Goal: Check status: Check status

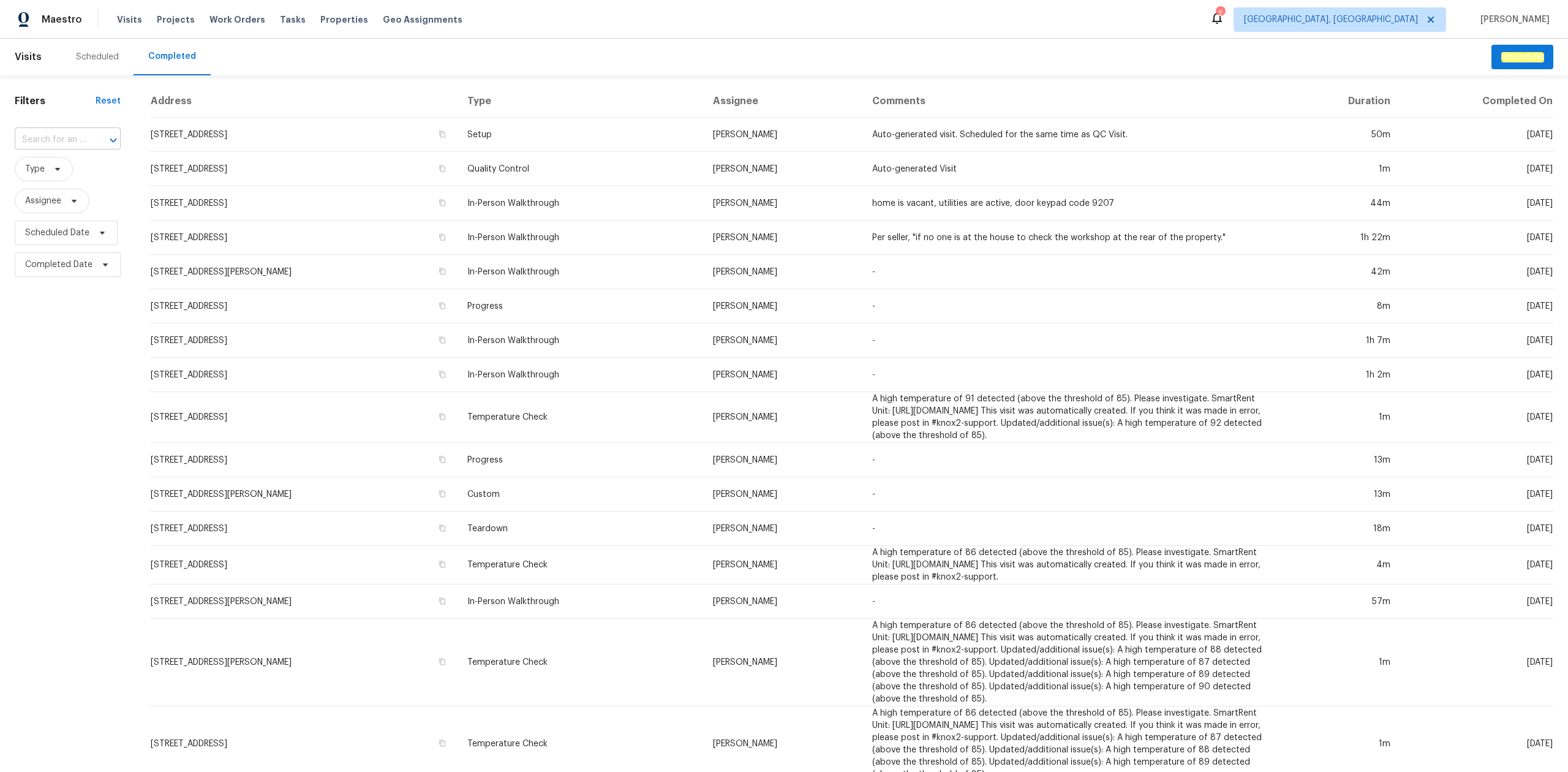
click at [96, 138] on div at bounding box center [105, 140] width 32 height 17
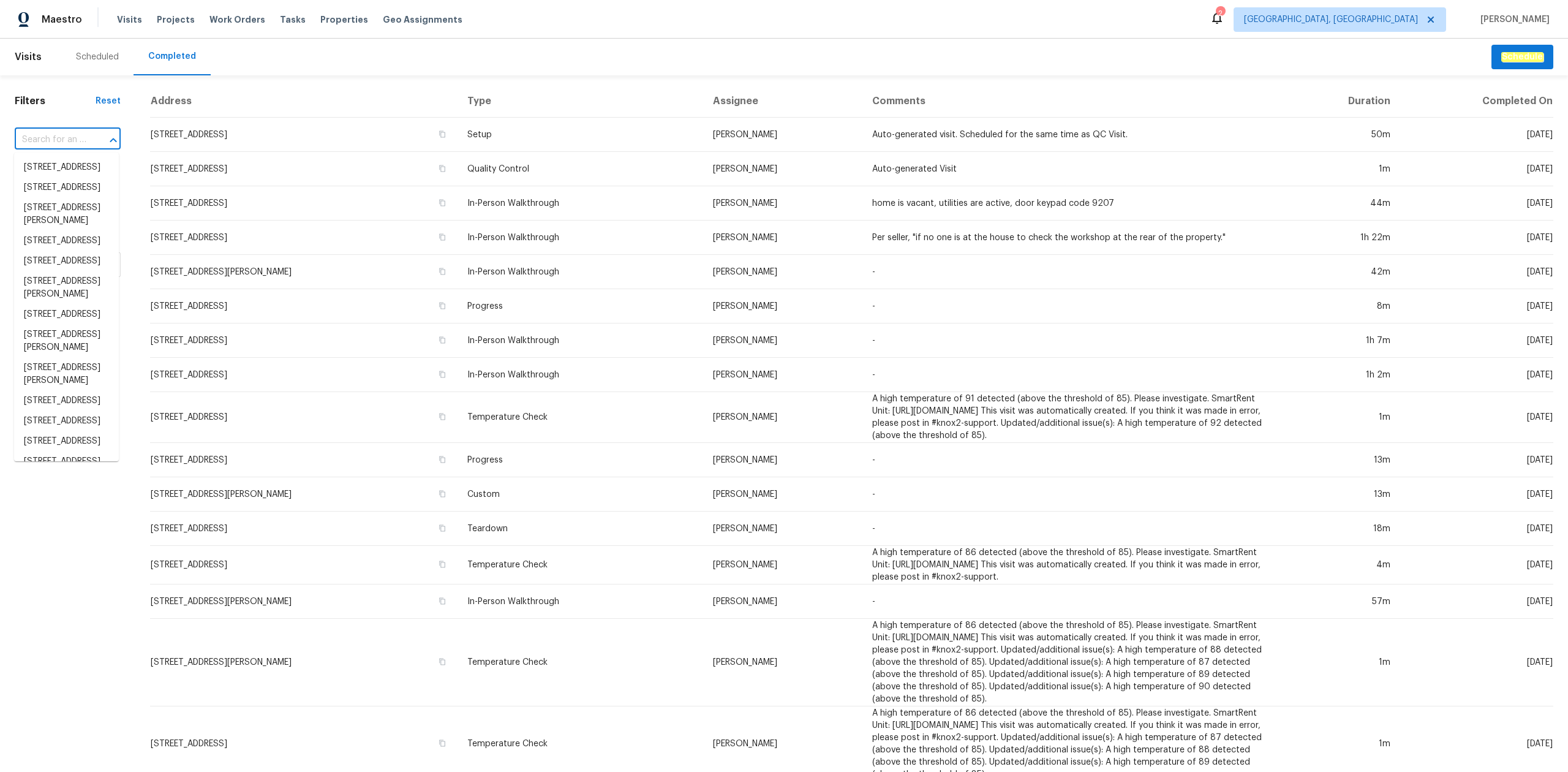
paste input "[STREET_ADDRESS]"
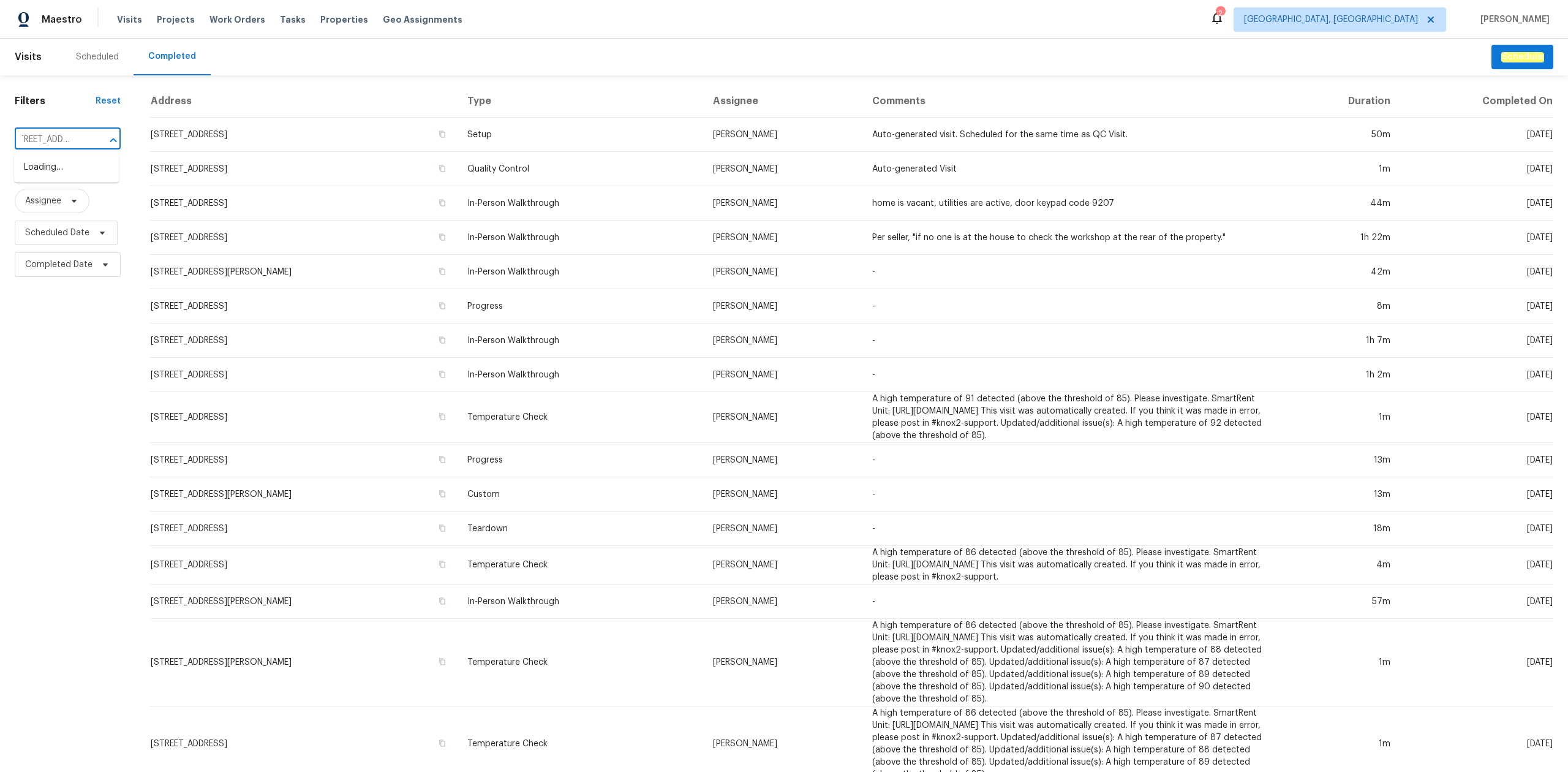
scroll to position [0, 25]
type input "[STREET_ADDRESS][PERSON_NAME],"
click at [1343, 19] on span "[GEOGRAPHIC_DATA], [GEOGRAPHIC_DATA]" at bounding box center [1331, 19] width 174 height 13
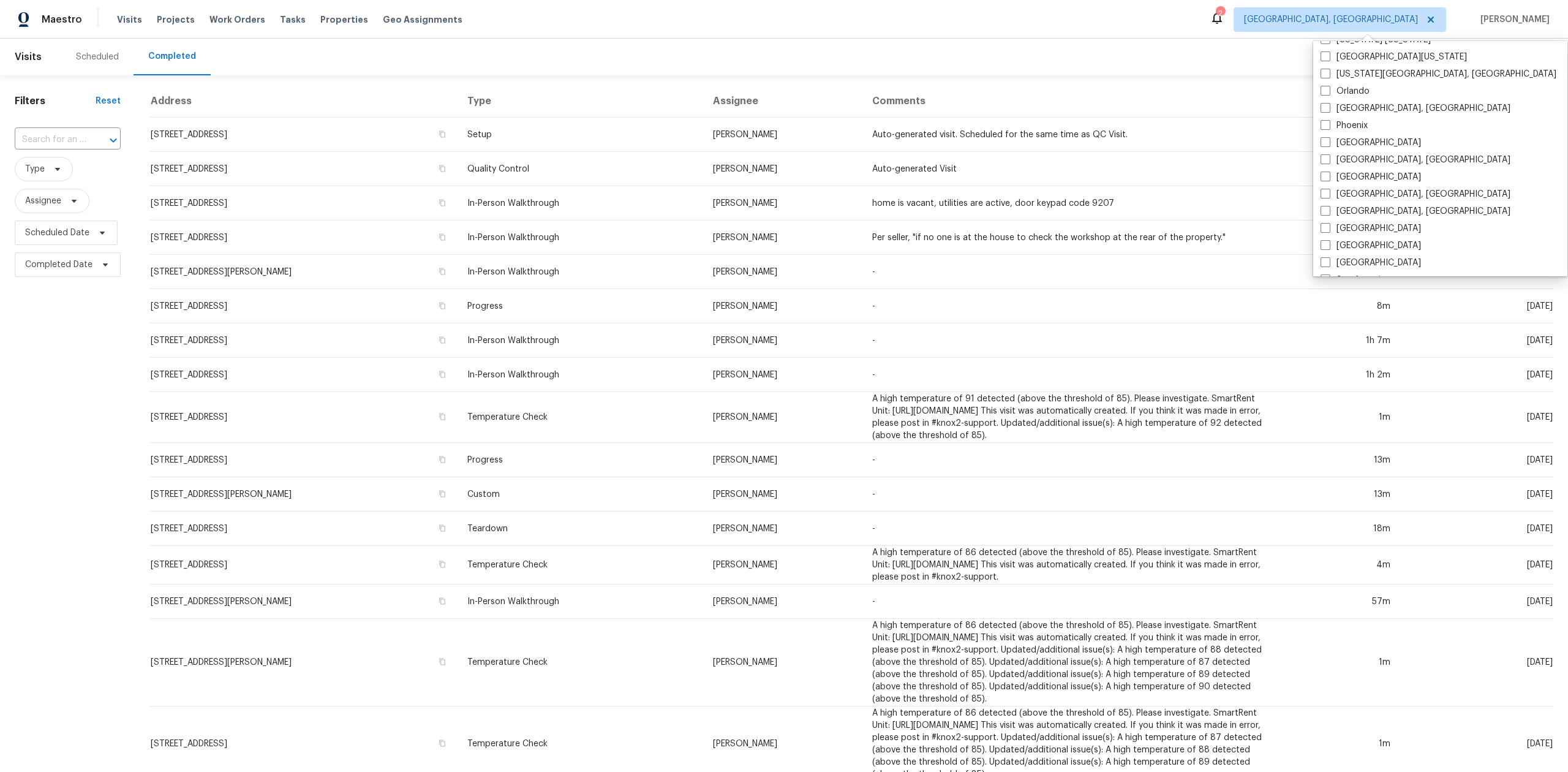
scroll to position [821, 0]
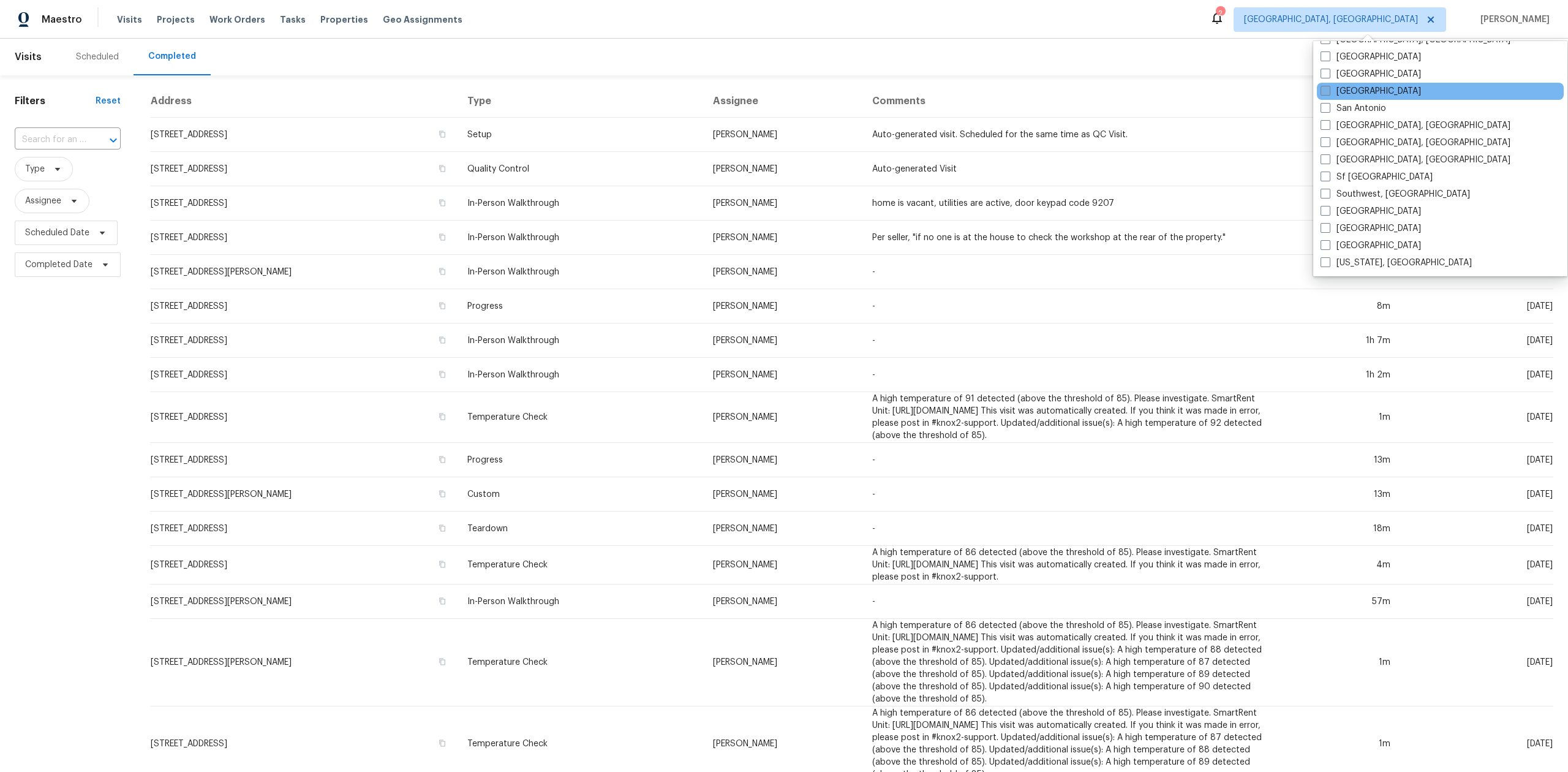
click at [1359, 88] on label "[GEOGRAPHIC_DATA]" at bounding box center [1371, 91] width 100 height 13
click at [1329, 88] on input "[GEOGRAPHIC_DATA]" at bounding box center [1325, 89] width 8 height 8
checkbox input "true"
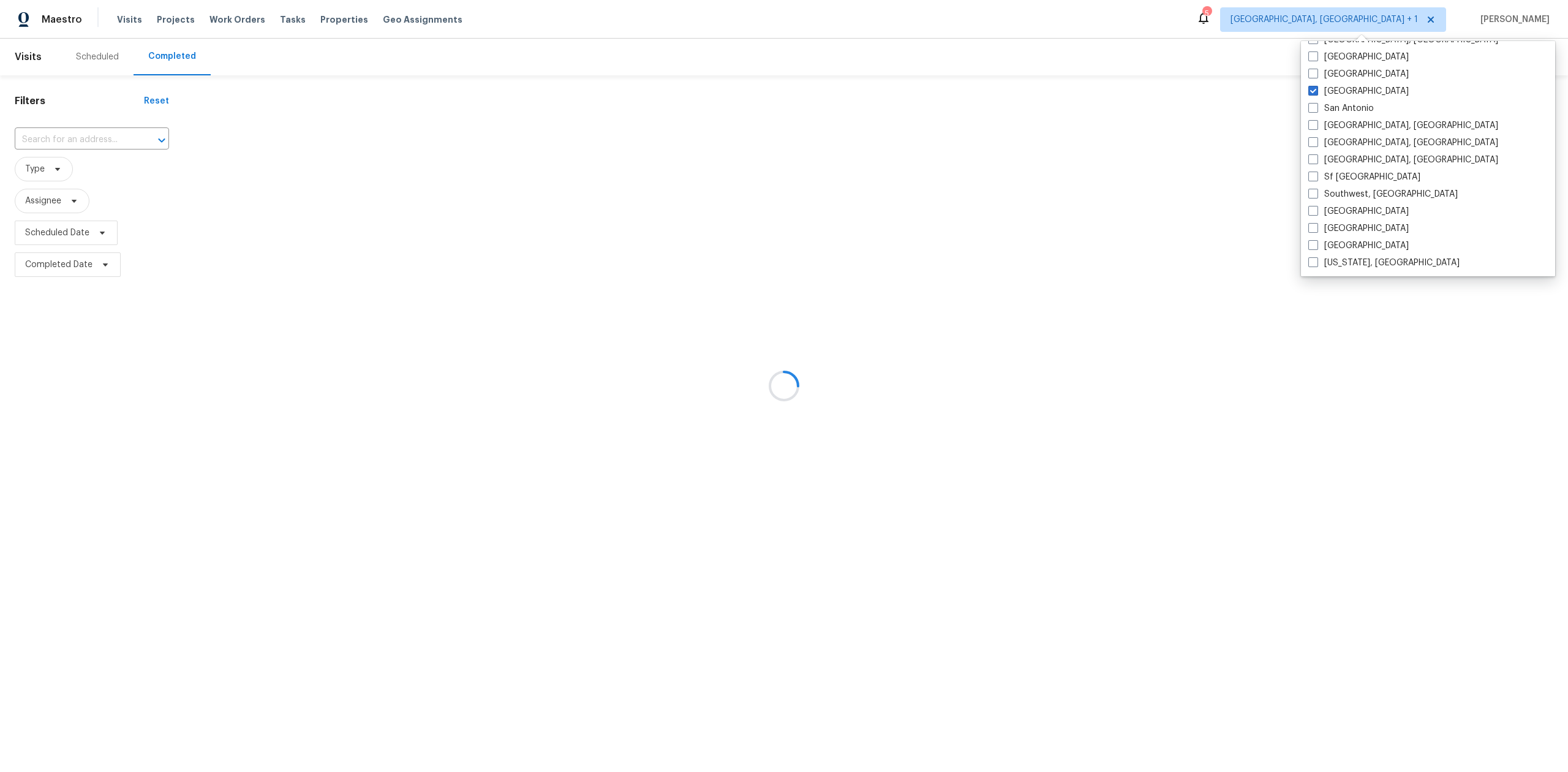
click at [88, 125] on div at bounding box center [784, 386] width 1568 height 772
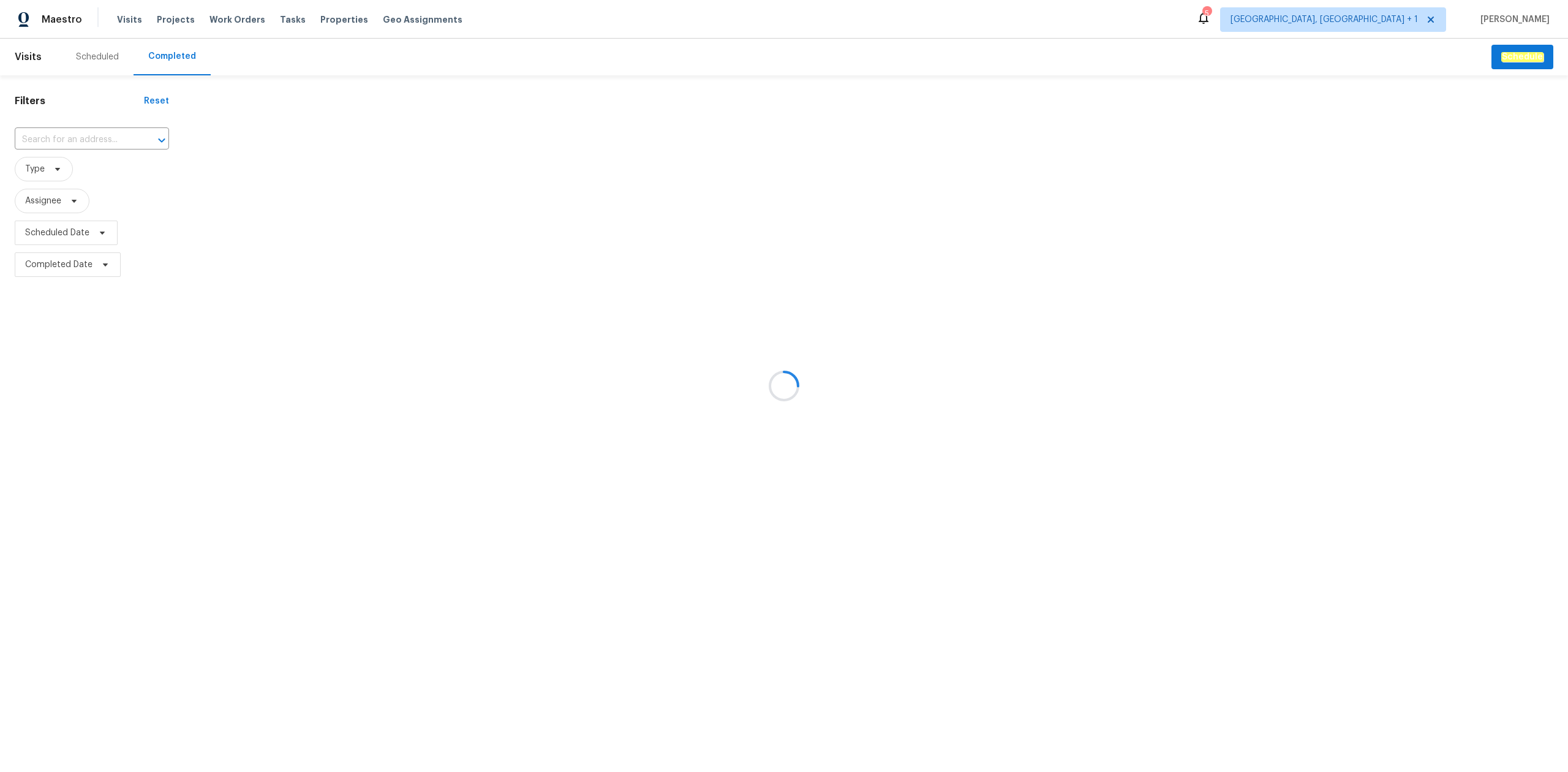
click at [98, 145] on div at bounding box center [784, 386] width 1568 height 772
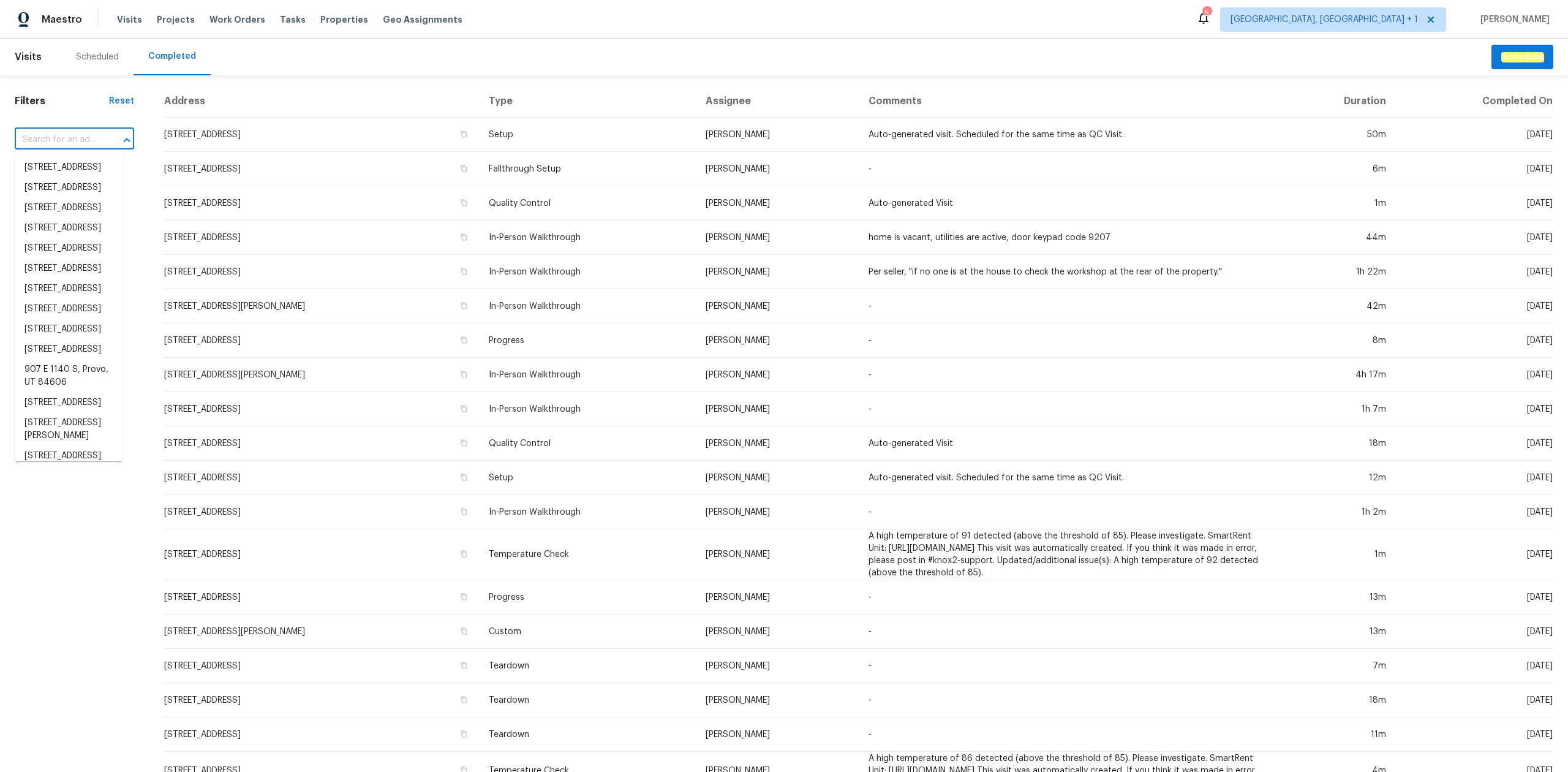
click at [77, 137] on input "text" at bounding box center [57, 140] width 85 height 19
paste input "[STREET_ADDRESS]"
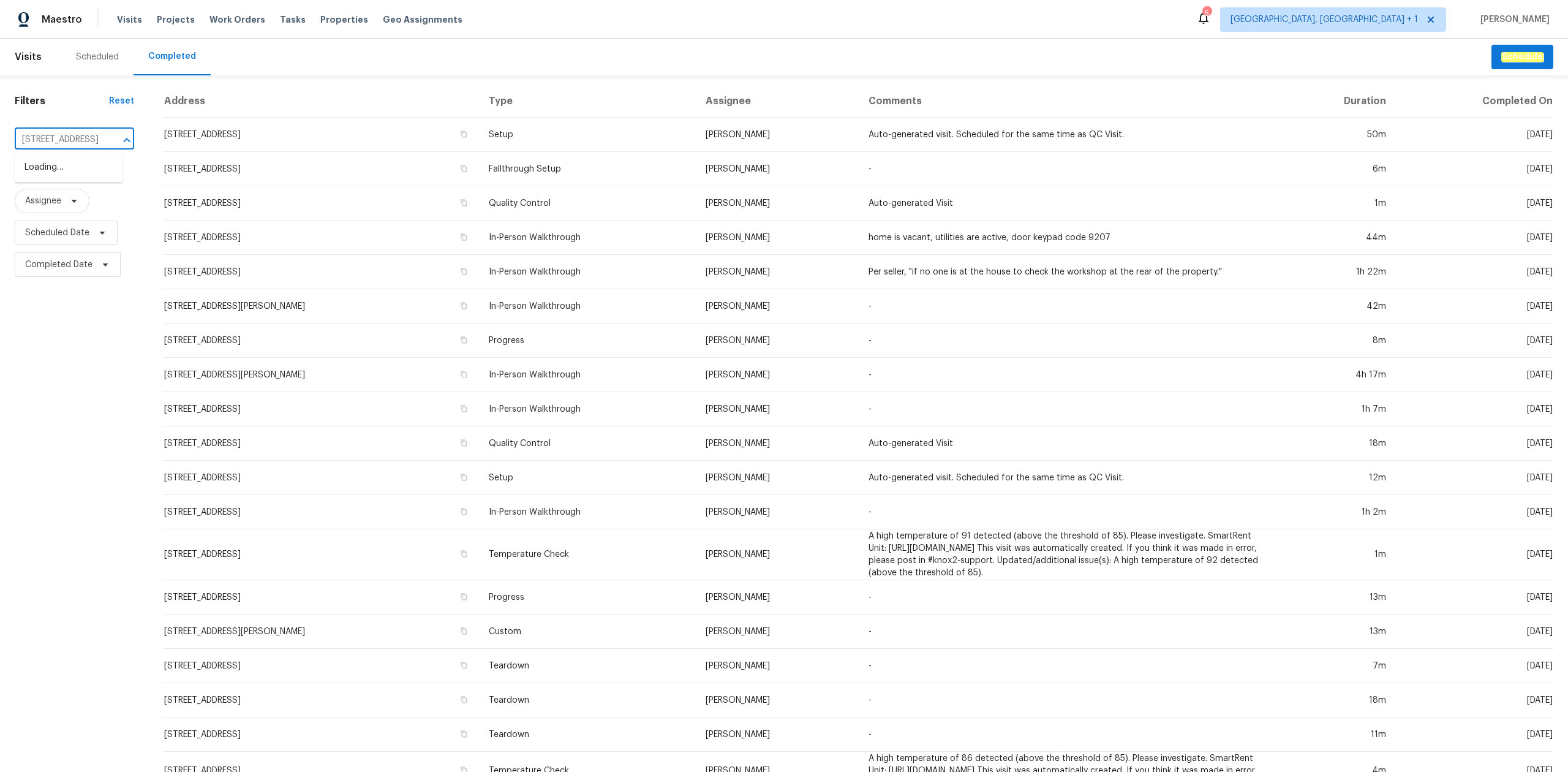
type input "[STREET_ADDRESS]"
click at [98, 162] on li "[STREET_ADDRESS]" at bounding box center [68, 167] width 108 height 20
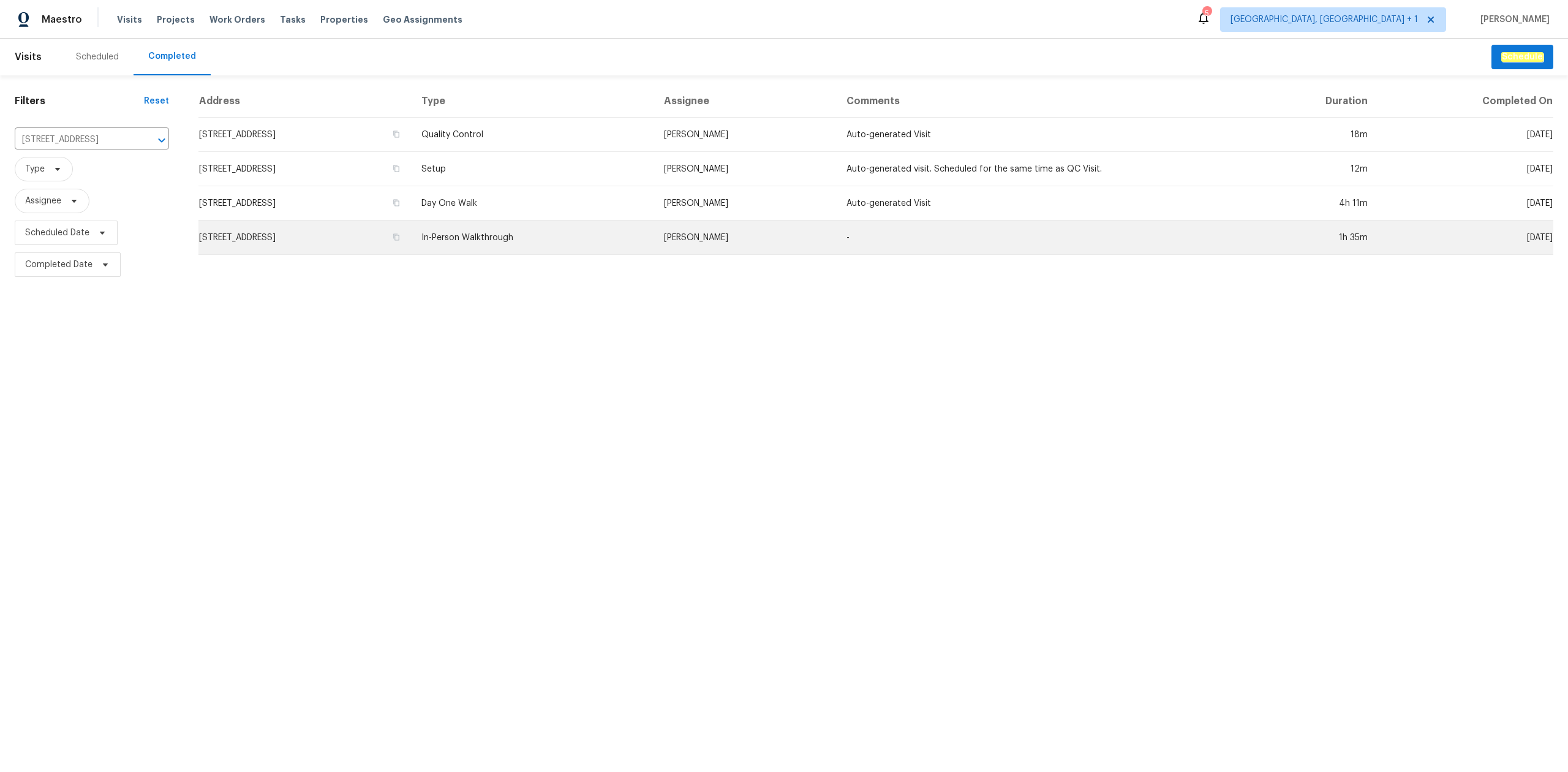
click at [412, 229] on td "[STREET_ADDRESS]" at bounding box center [304, 238] width 213 height 34
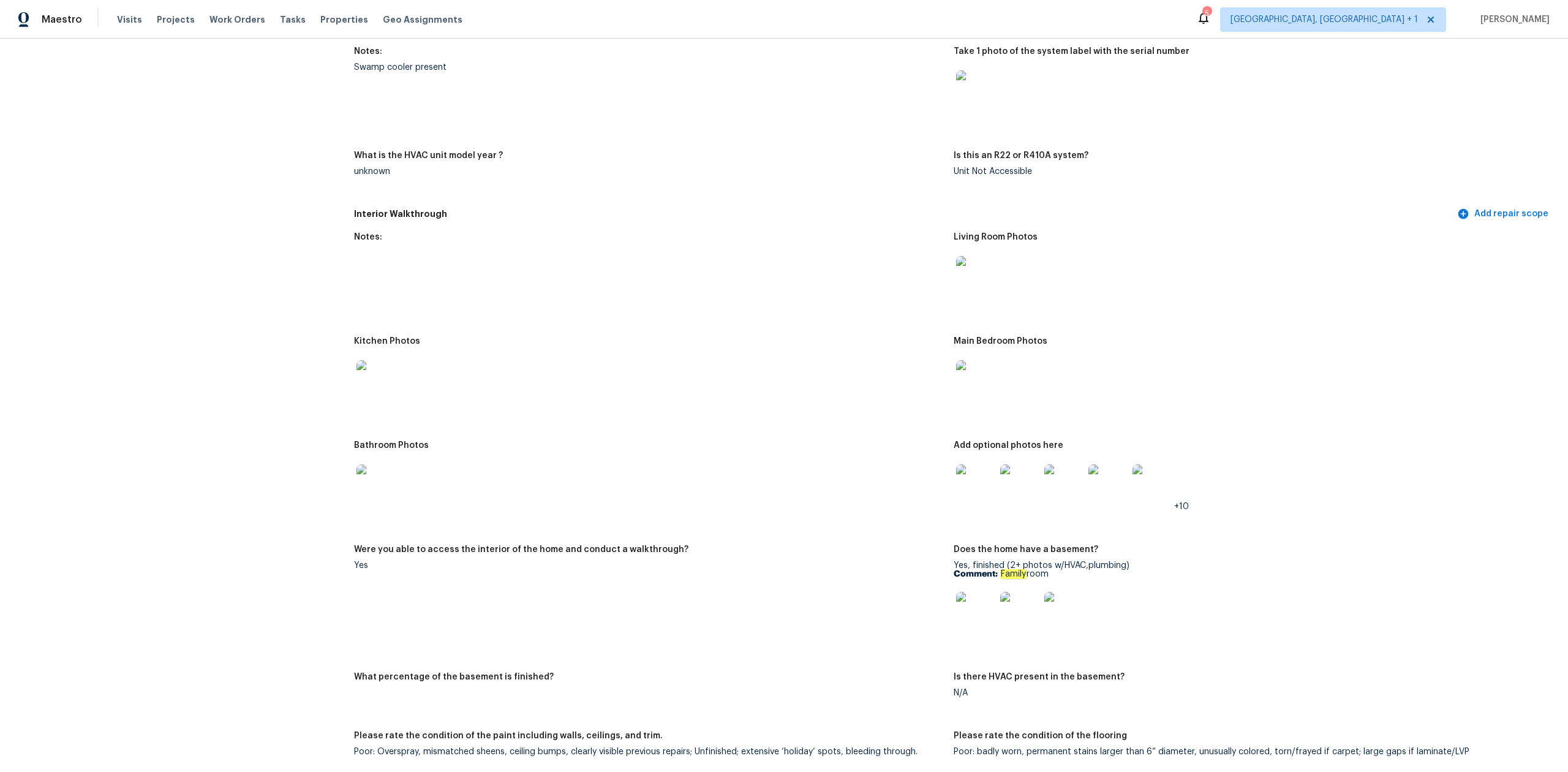
scroll to position [1143, 0]
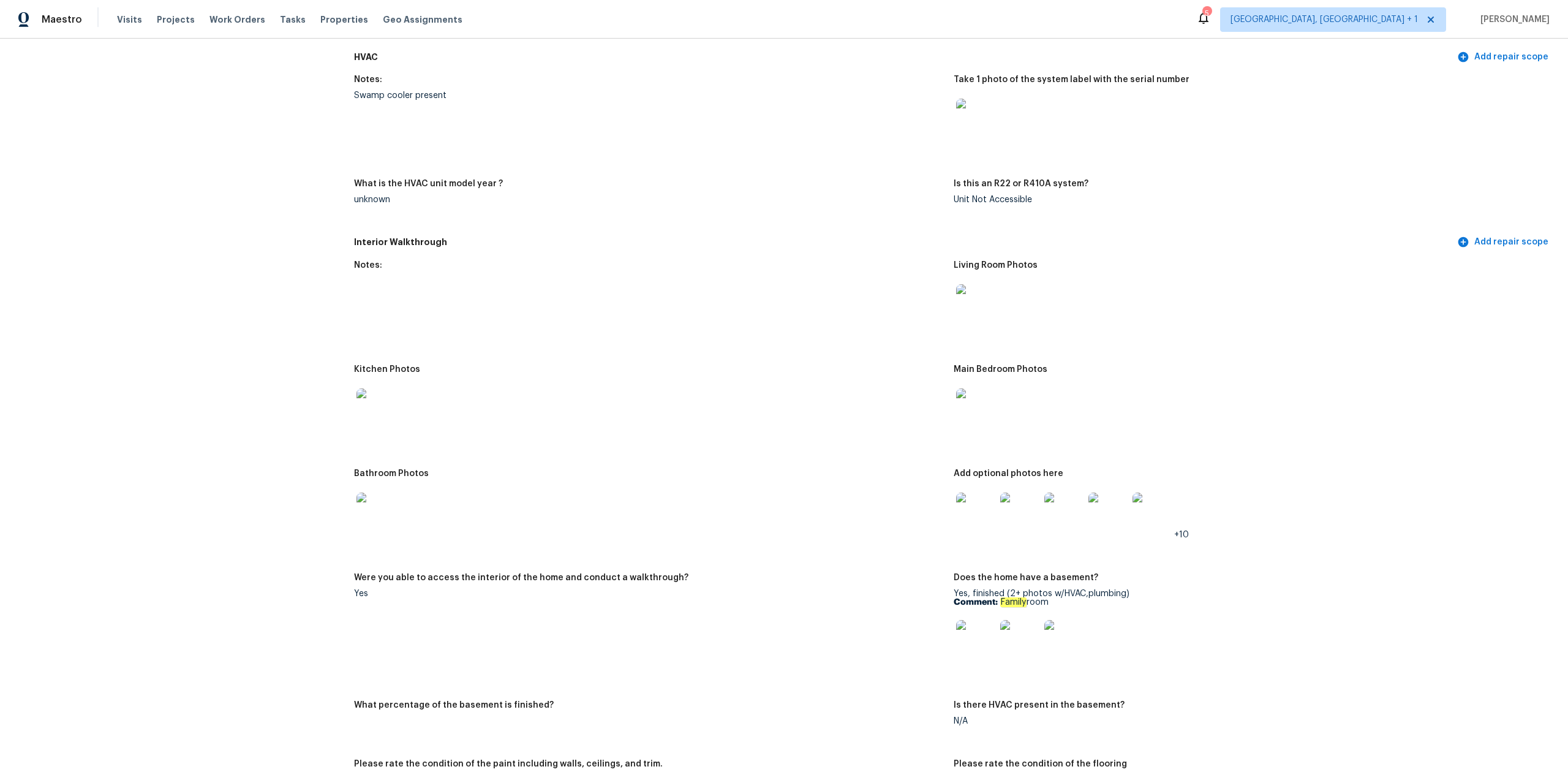
click at [971, 422] on img at bounding box center [976, 408] width 39 height 39
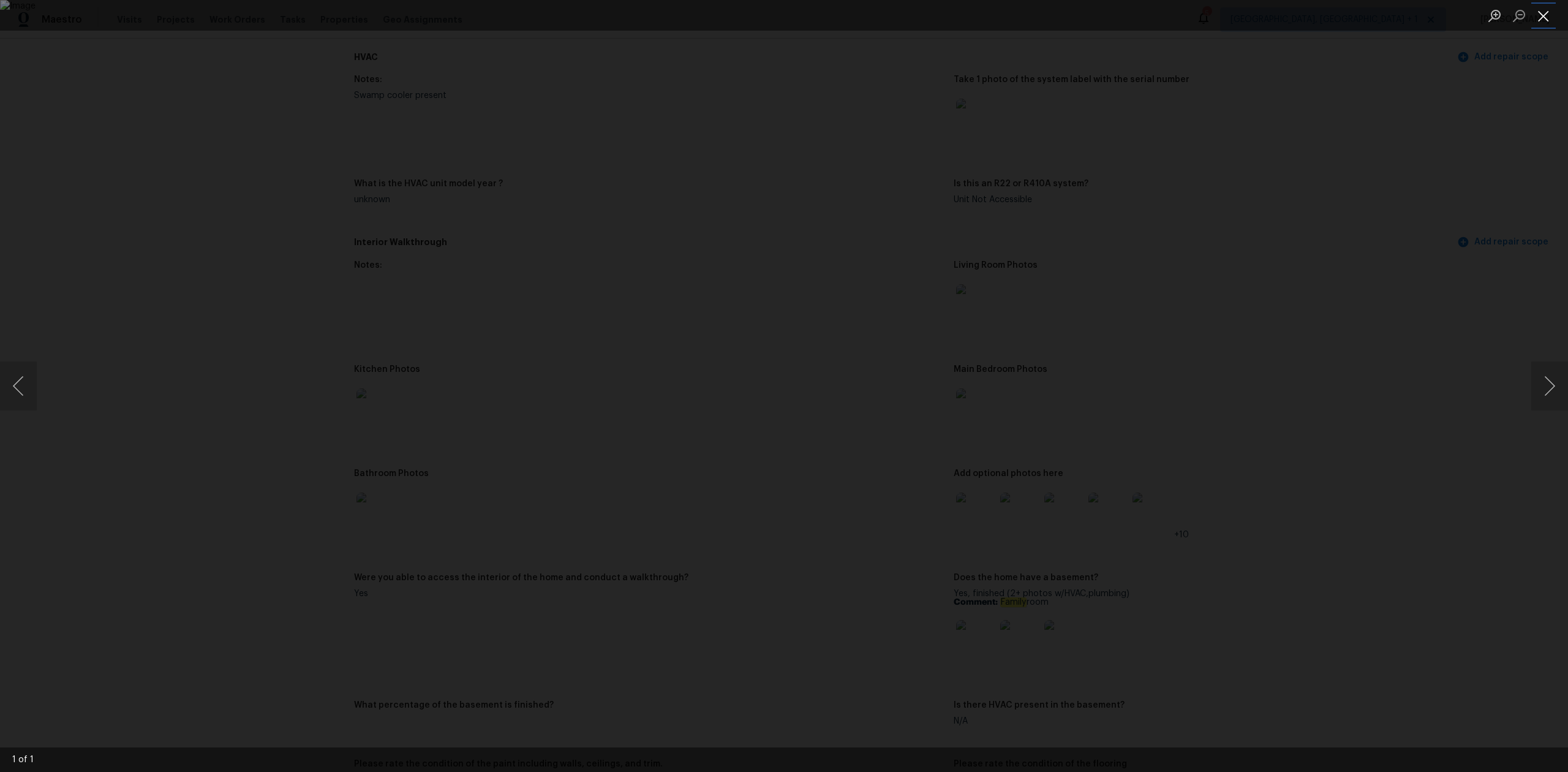
click at [1543, 19] on button "Close lightbox" at bounding box center [1544, 16] width 24 height 22
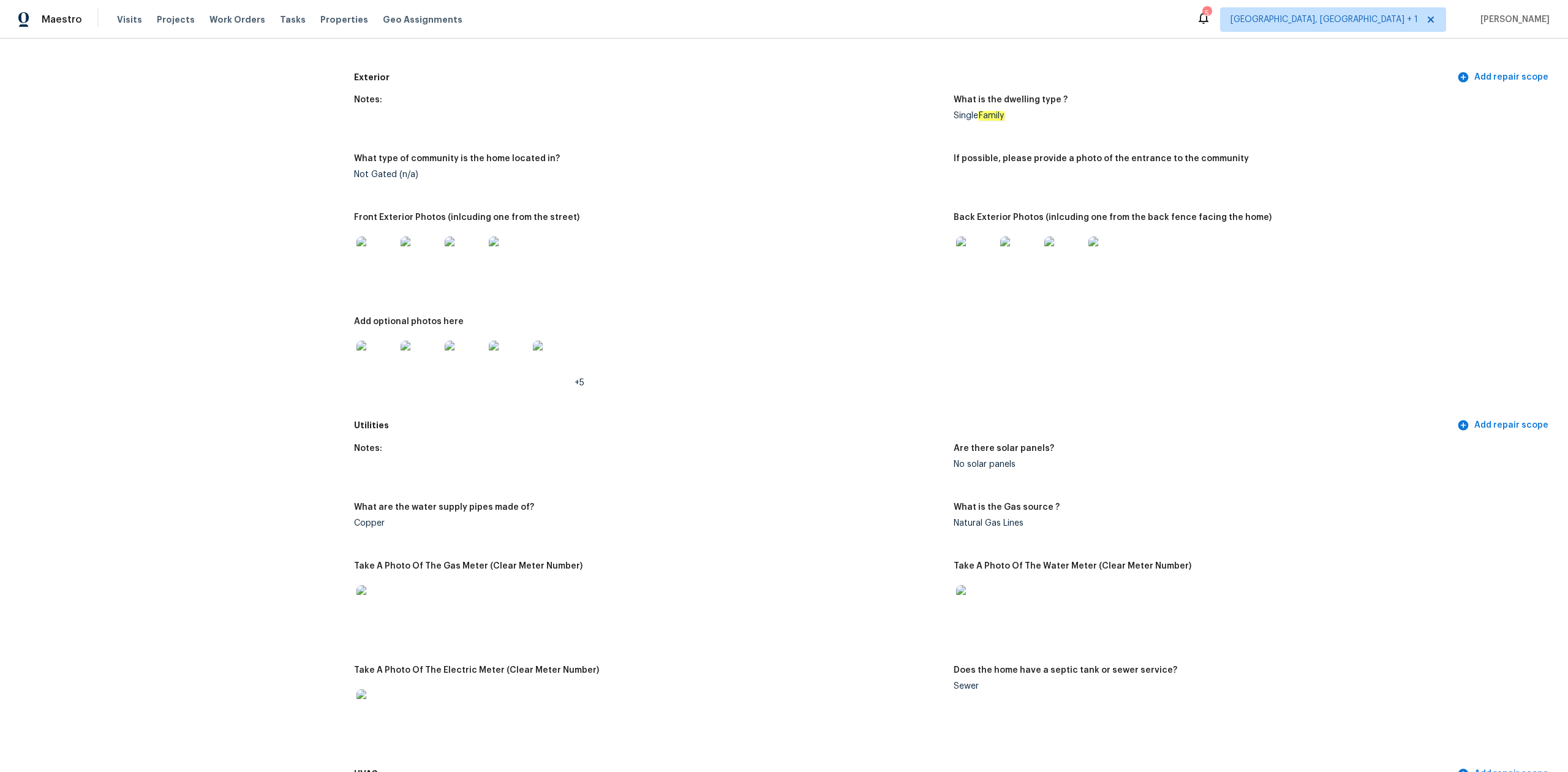
scroll to position [408, 0]
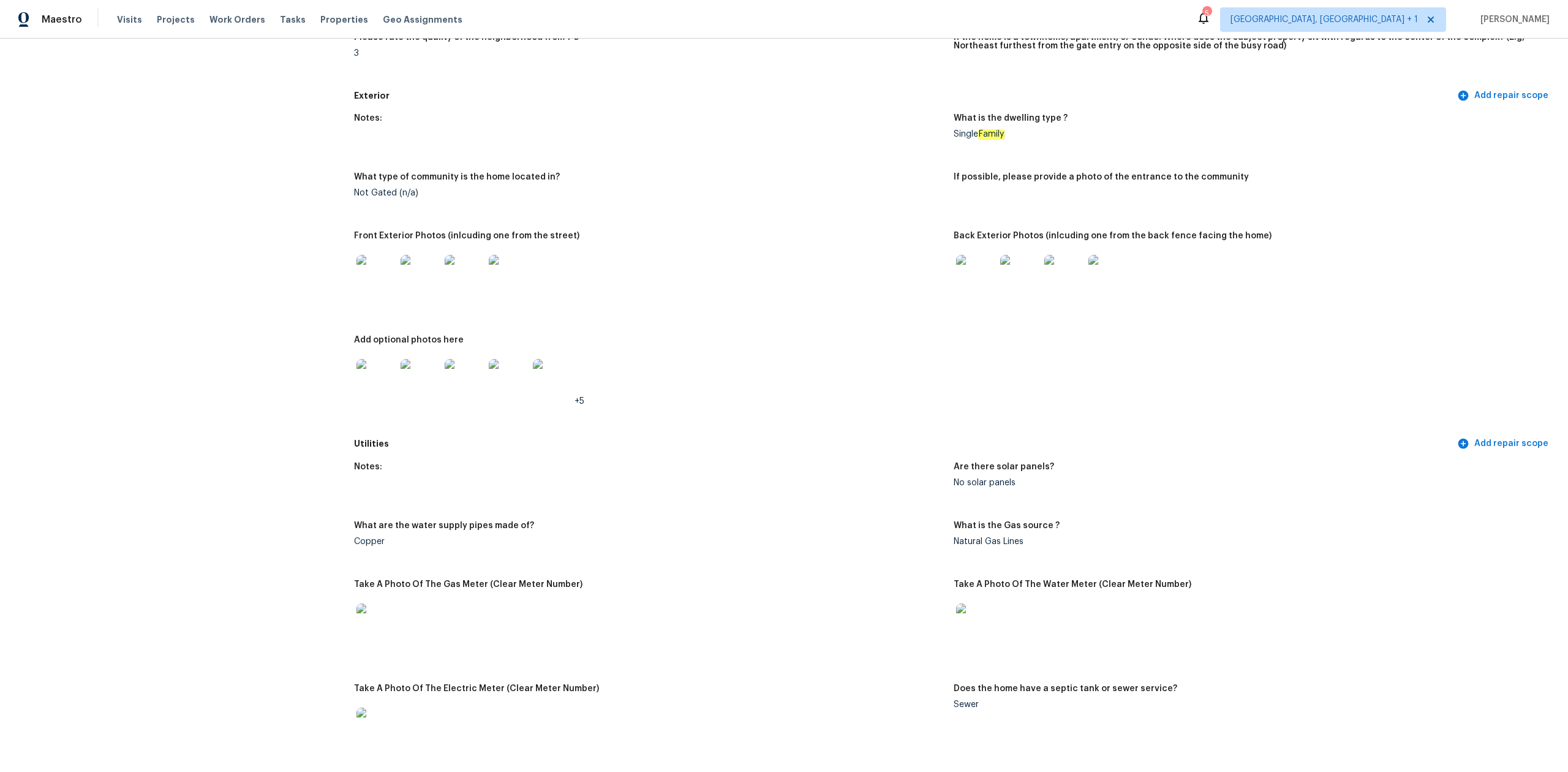
click at [384, 271] on img at bounding box center [375, 274] width 39 height 39
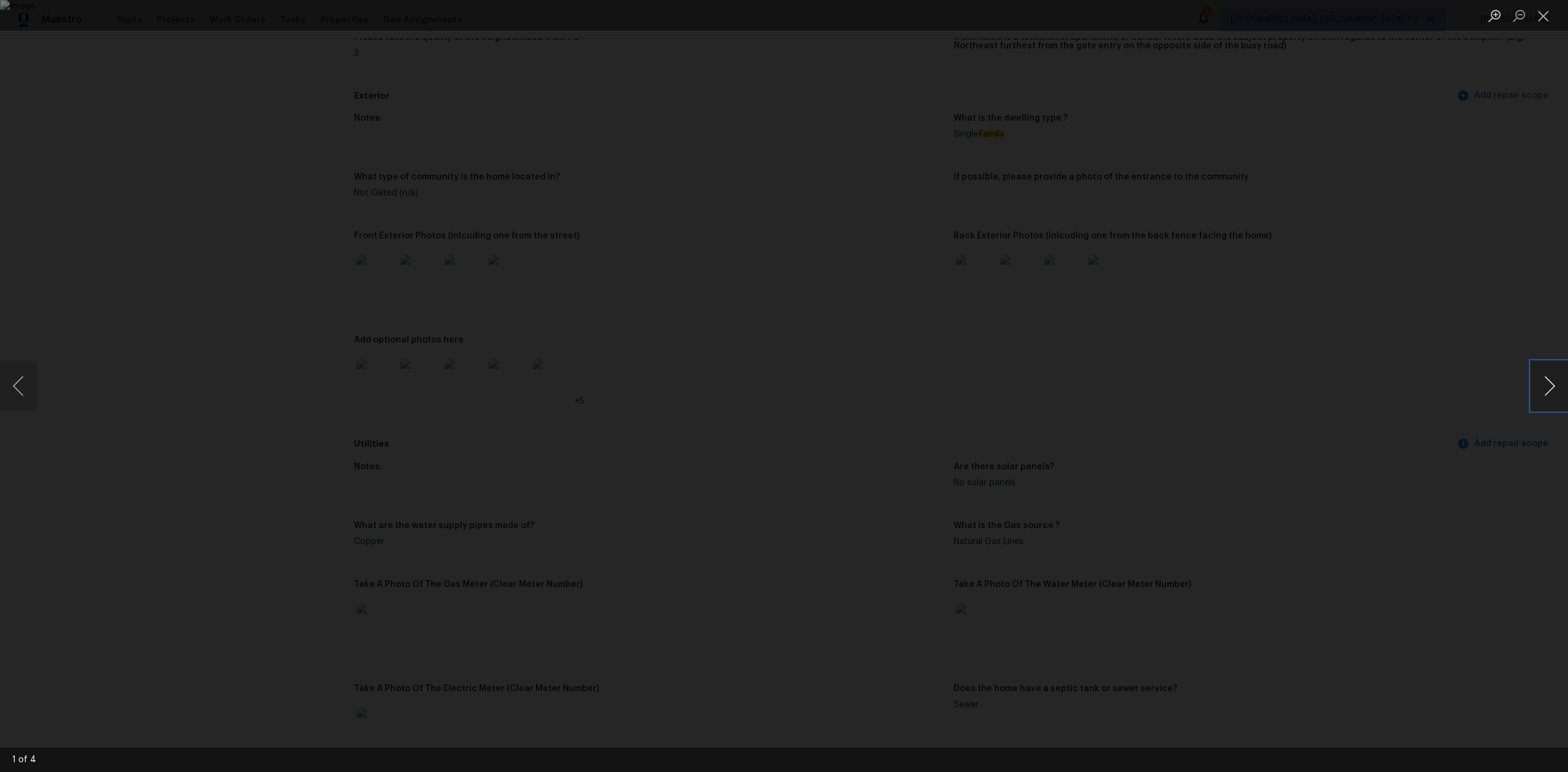
click at [1561, 392] on button "Next image" at bounding box center [1550, 386] width 37 height 49
click at [1554, 393] on button "Next image" at bounding box center [1550, 386] width 37 height 49
click at [1538, 13] on button "Close lightbox" at bounding box center [1544, 16] width 24 height 22
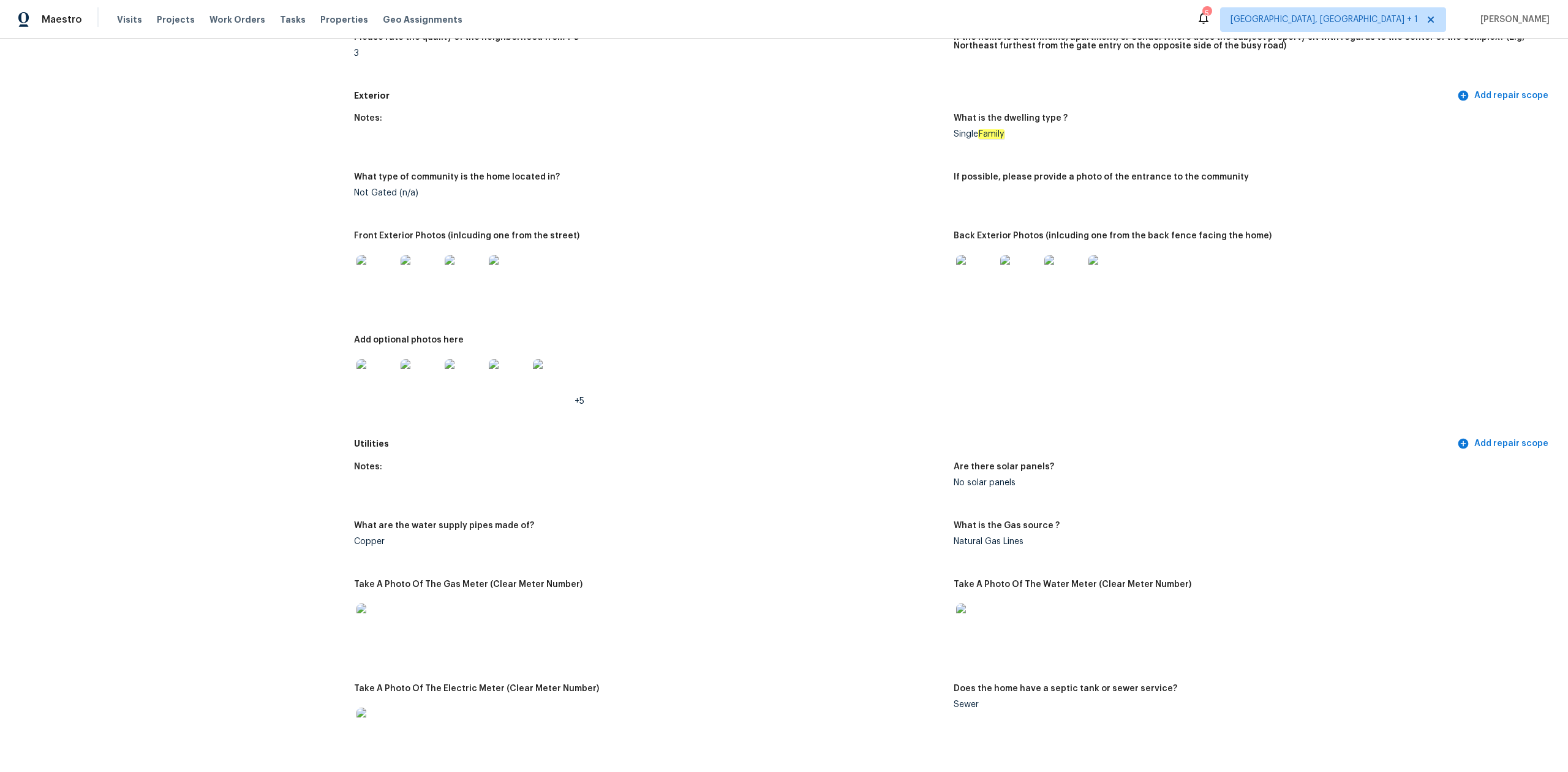
click at [965, 273] on img at bounding box center [976, 274] width 39 height 39
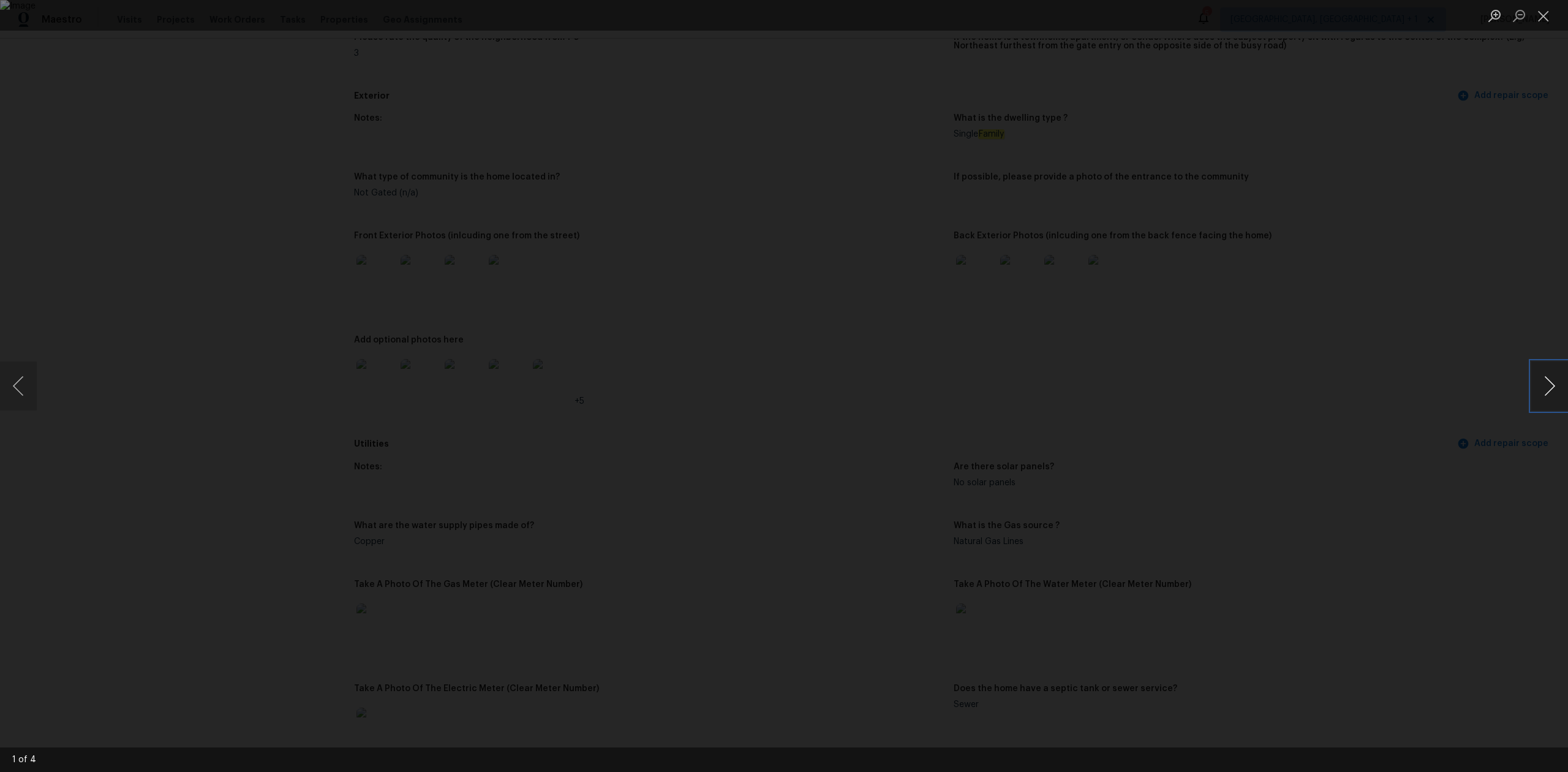
click at [1550, 396] on button "Next image" at bounding box center [1550, 386] width 37 height 49
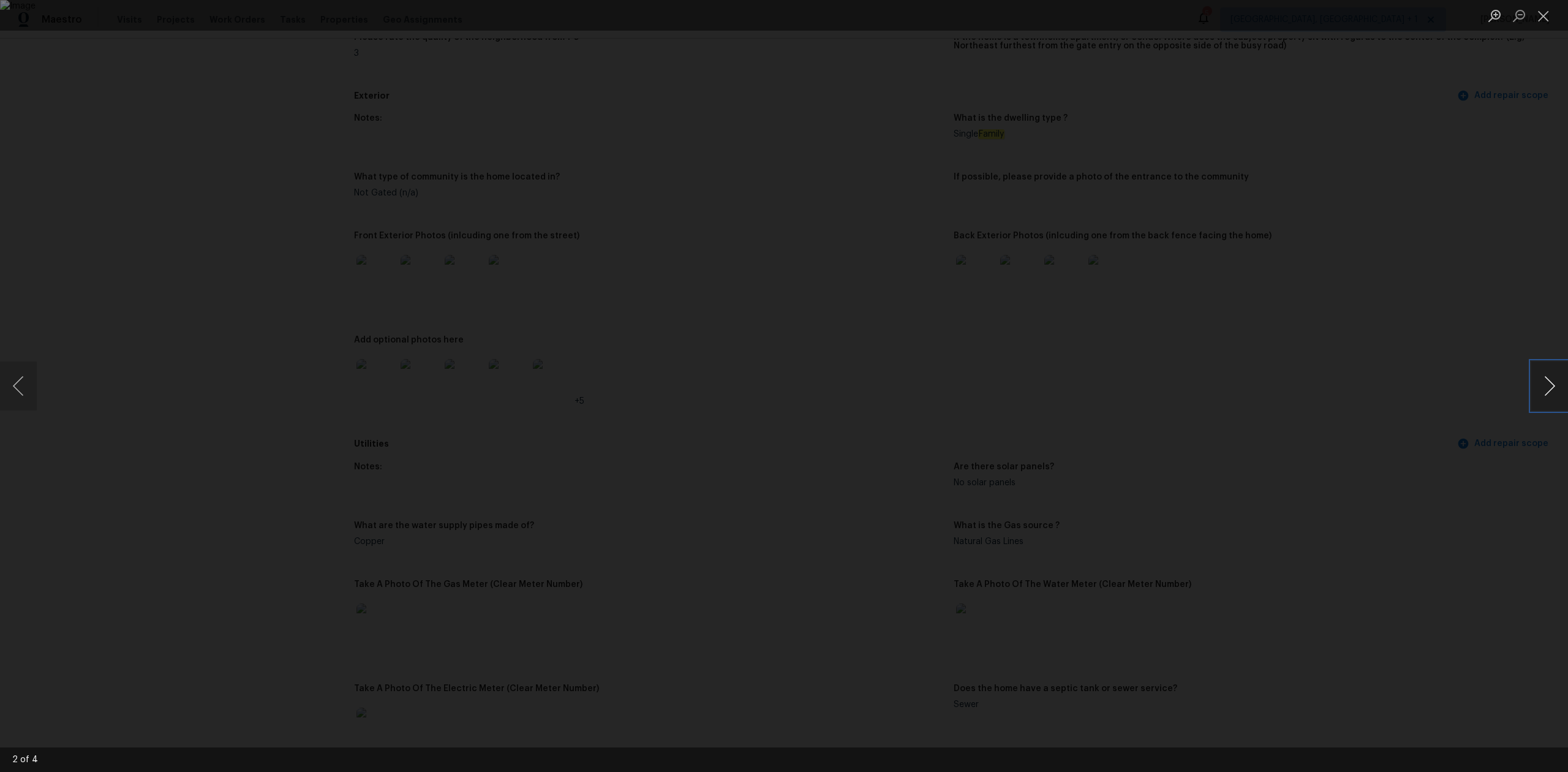
click at [1550, 396] on button "Next image" at bounding box center [1550, 386] width 37 height 49
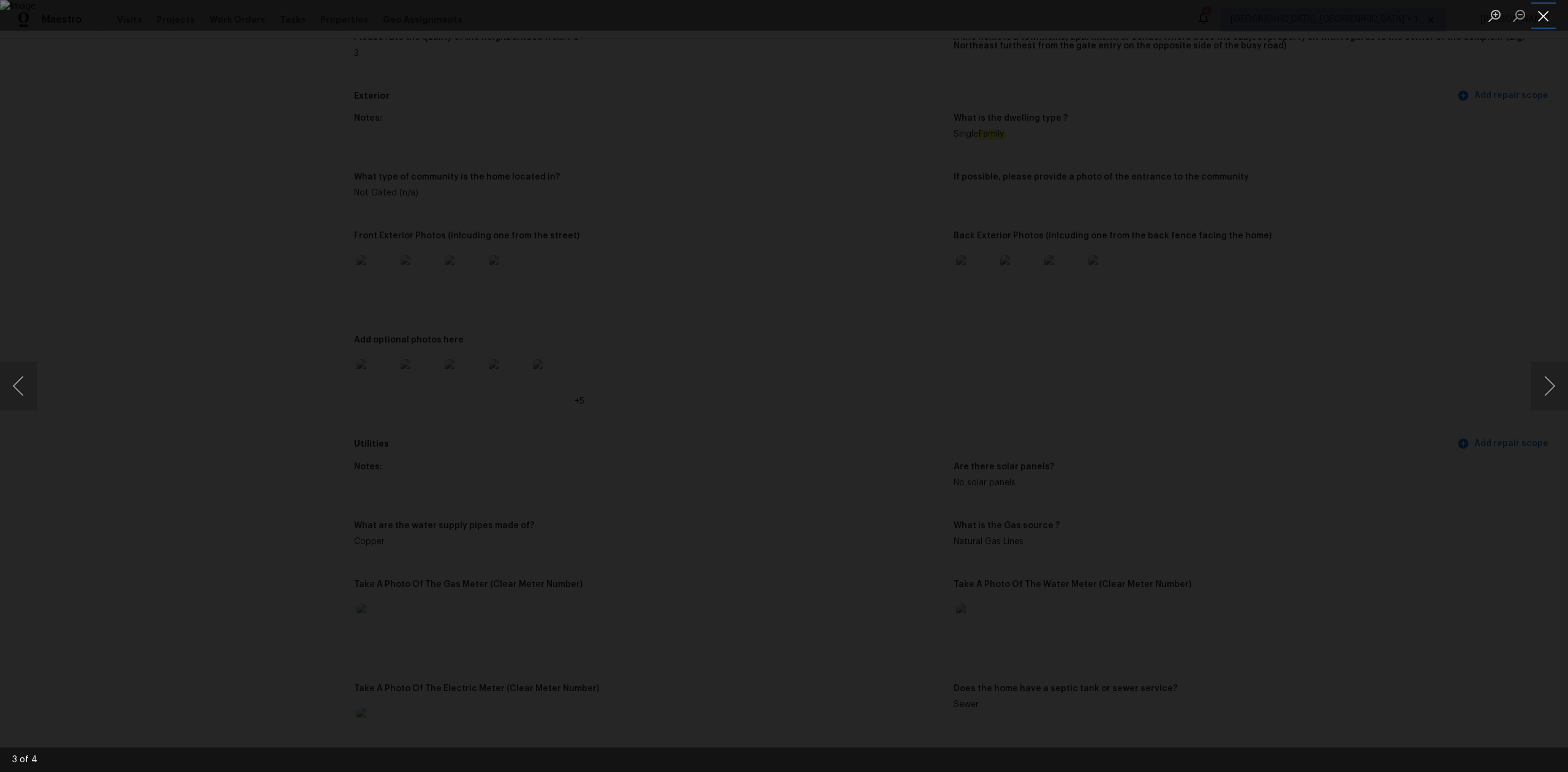
click at [1541, 20] on button "Close lightbox" at bounding box center [1544, 16] width 24 height 22
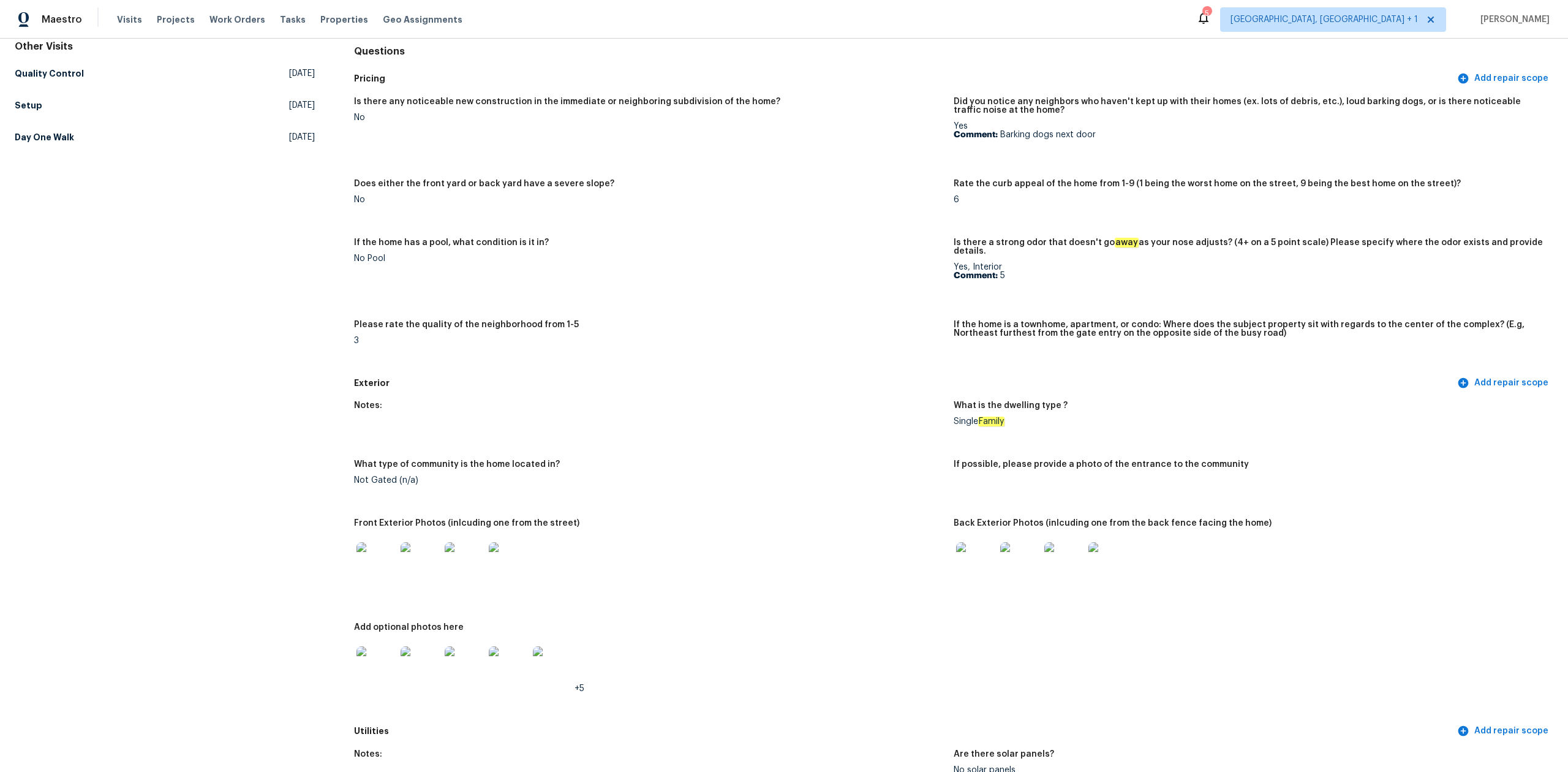
scroll to position [327, 0]
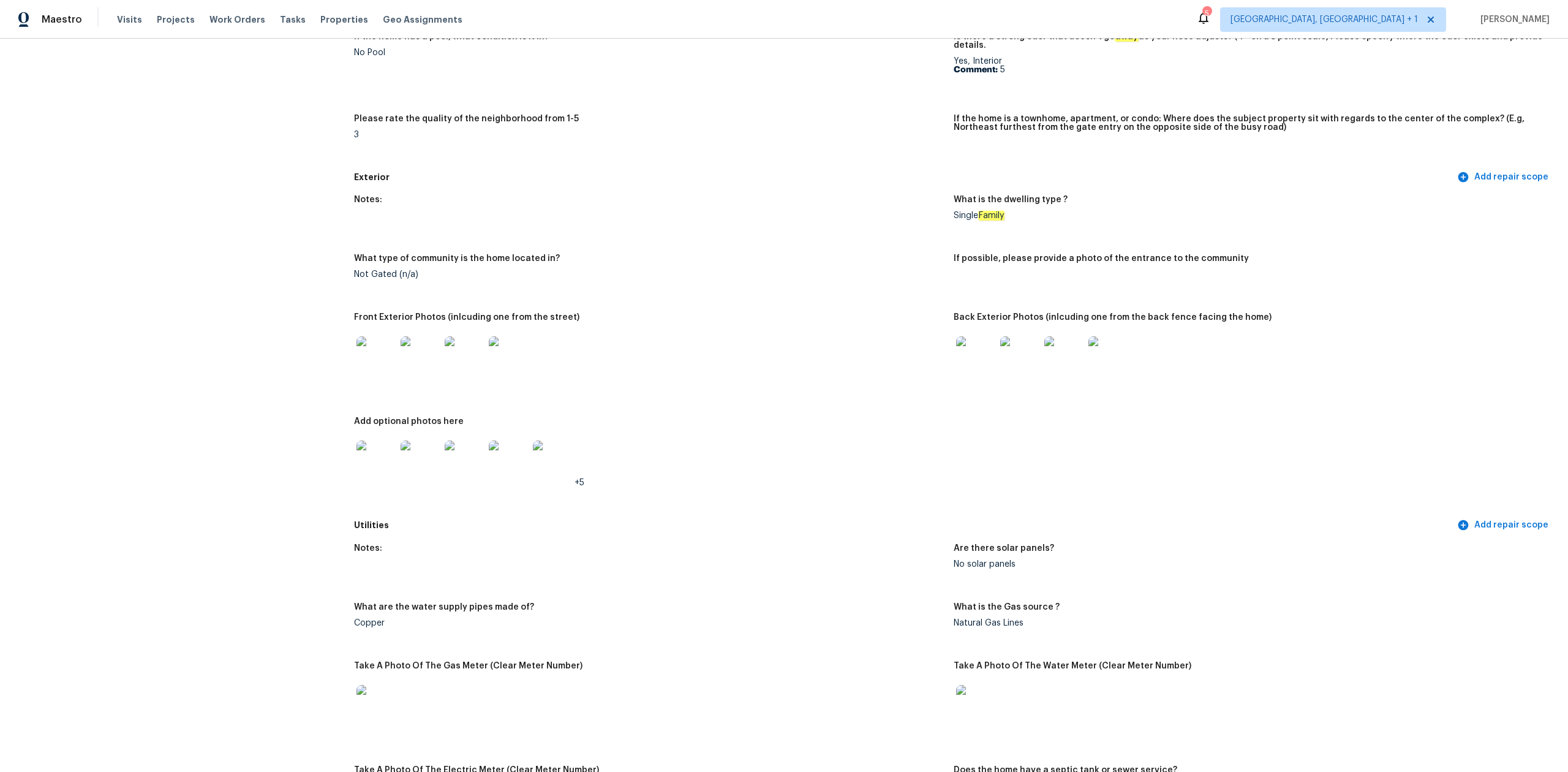
click at [380, 462] on img at bounding box center [375, 460] width 39 height 39
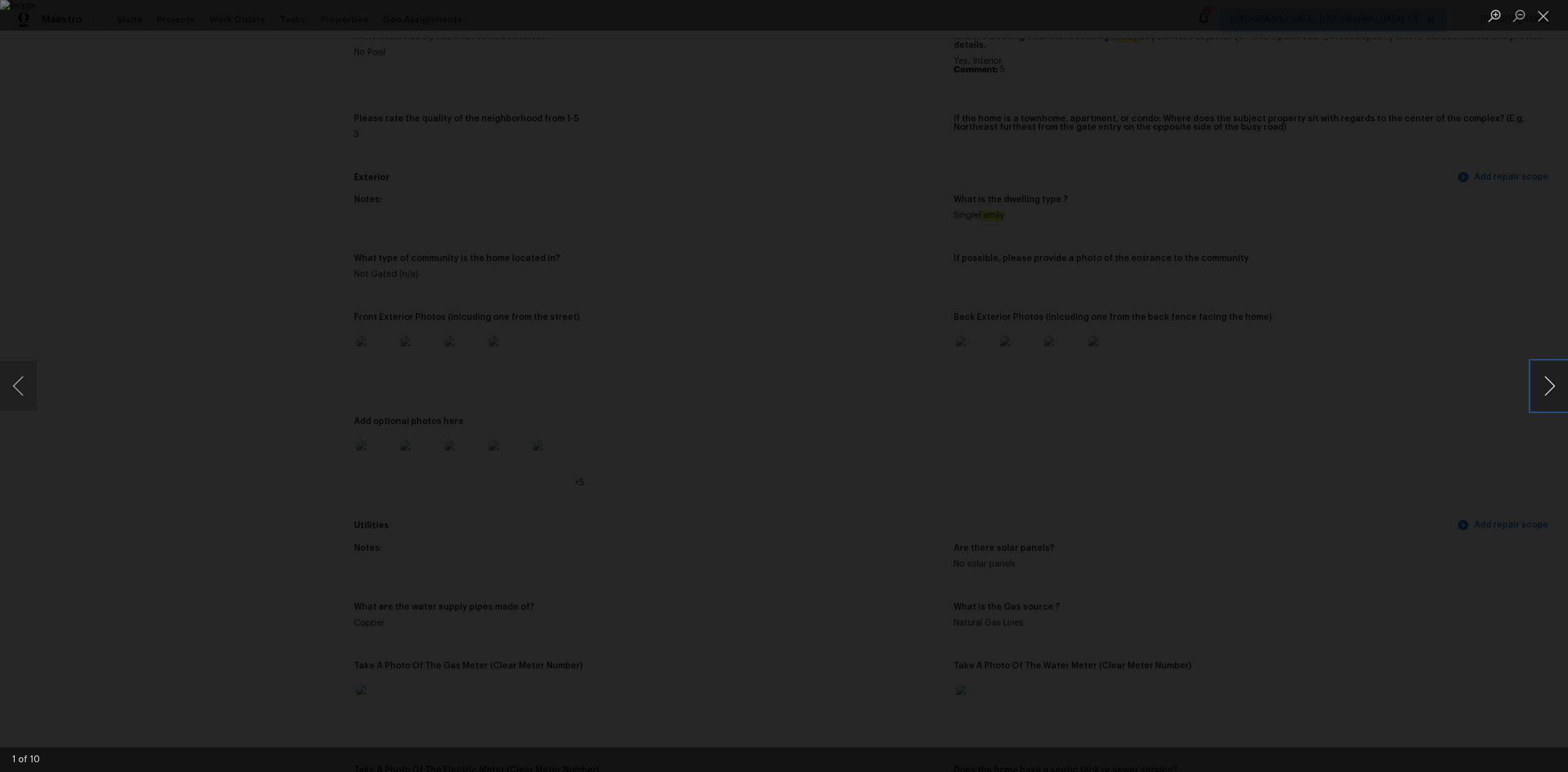
click at [1544, 378] on button "Next image" at bounding box center [1550, 386] width 37 height 49
click at [1561, 390] on button "Next image" at bounding box center [1550, 386] width 37 height 49
click at [1557, 388] on button "Next image" at bounding box center [1550, 386] width 37 height 49
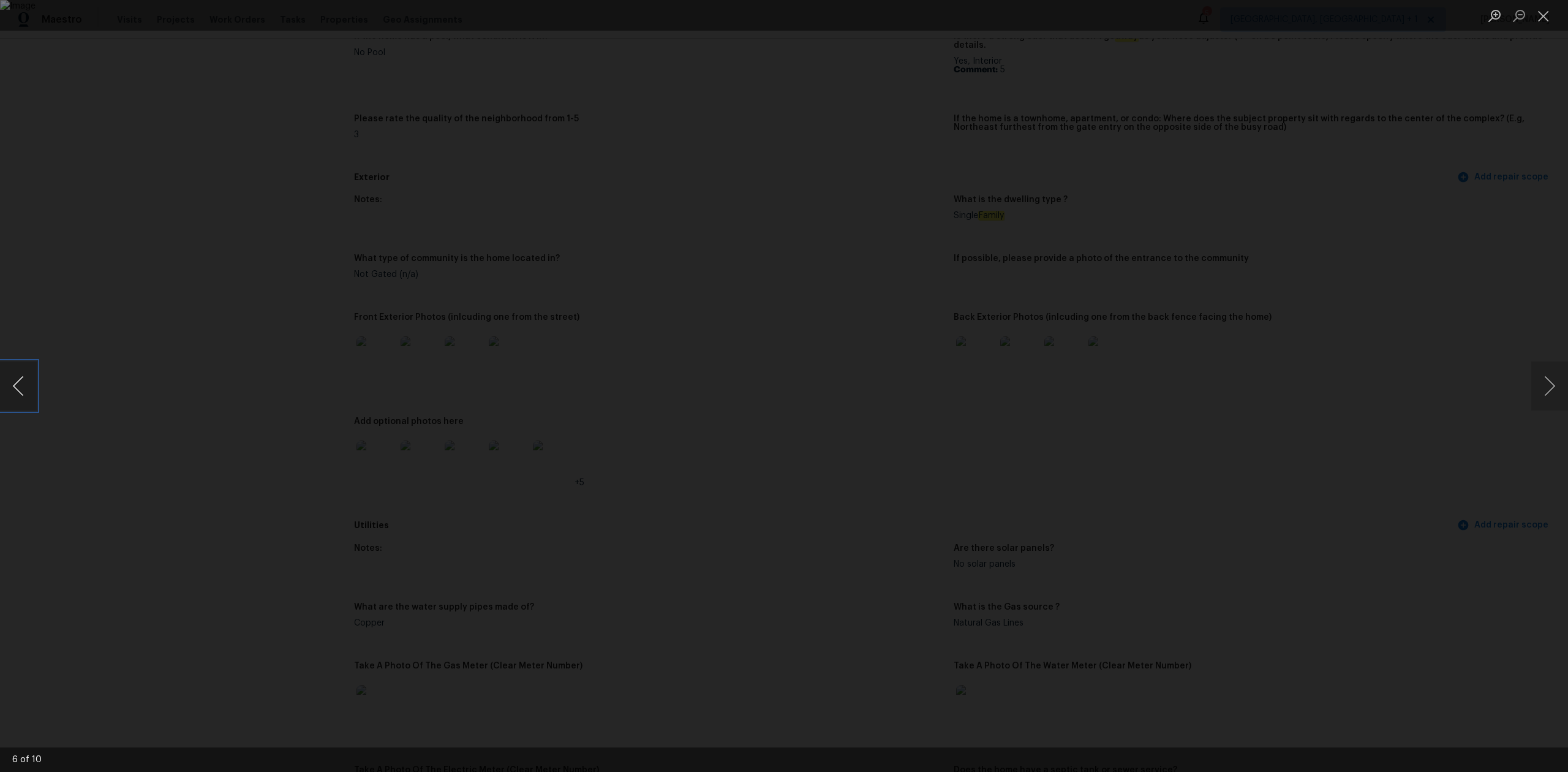
click at [21, 388] on button "Previous image" at bounding box center [19, 386] width 37 height 49
click at [1549, 25] on button "Close lightbox" at bounding box center [1544, 16] width 24 height 22
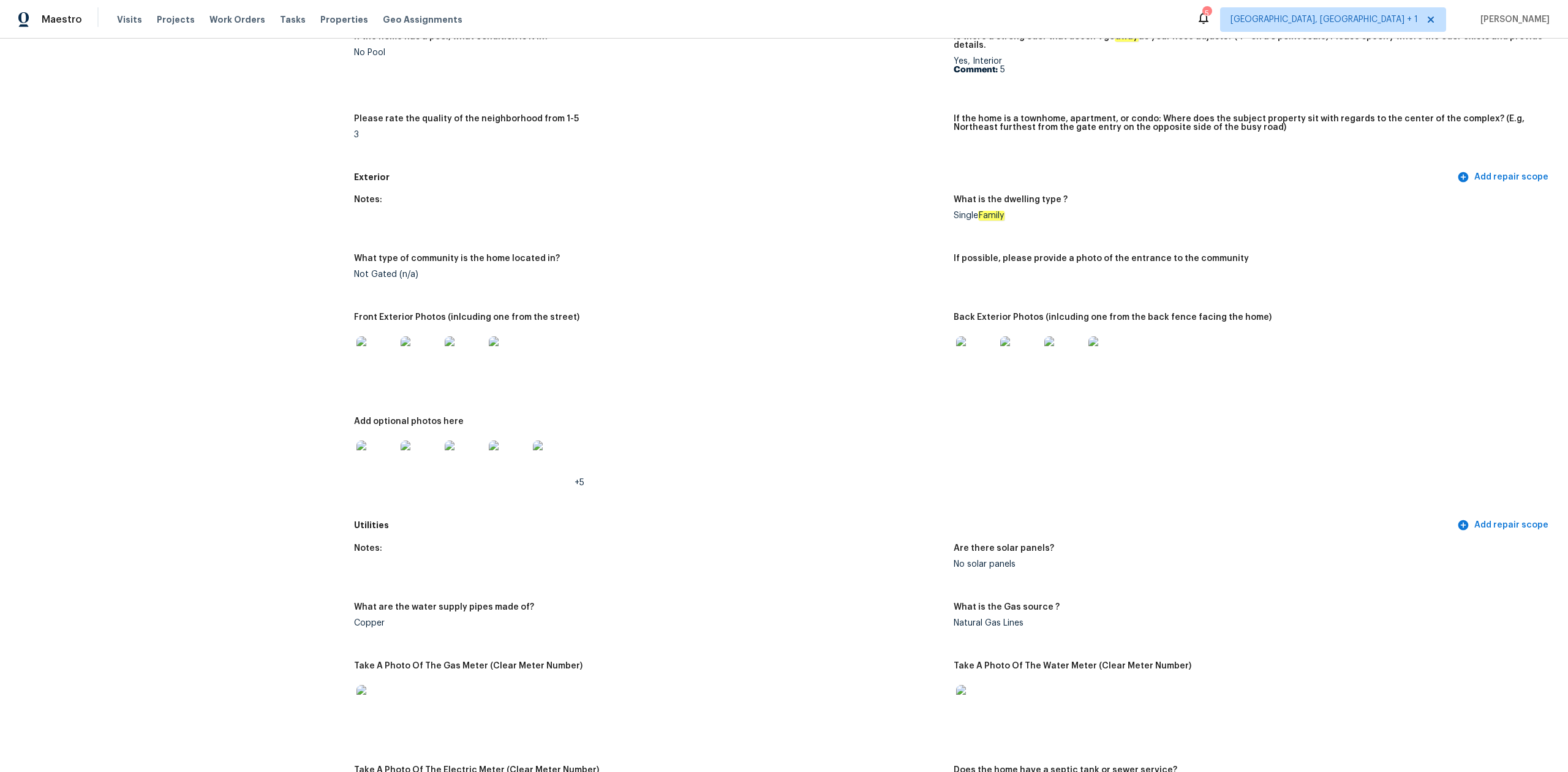
click at [957, 346] on img at bounding box center [976, 356] width 39 height 39
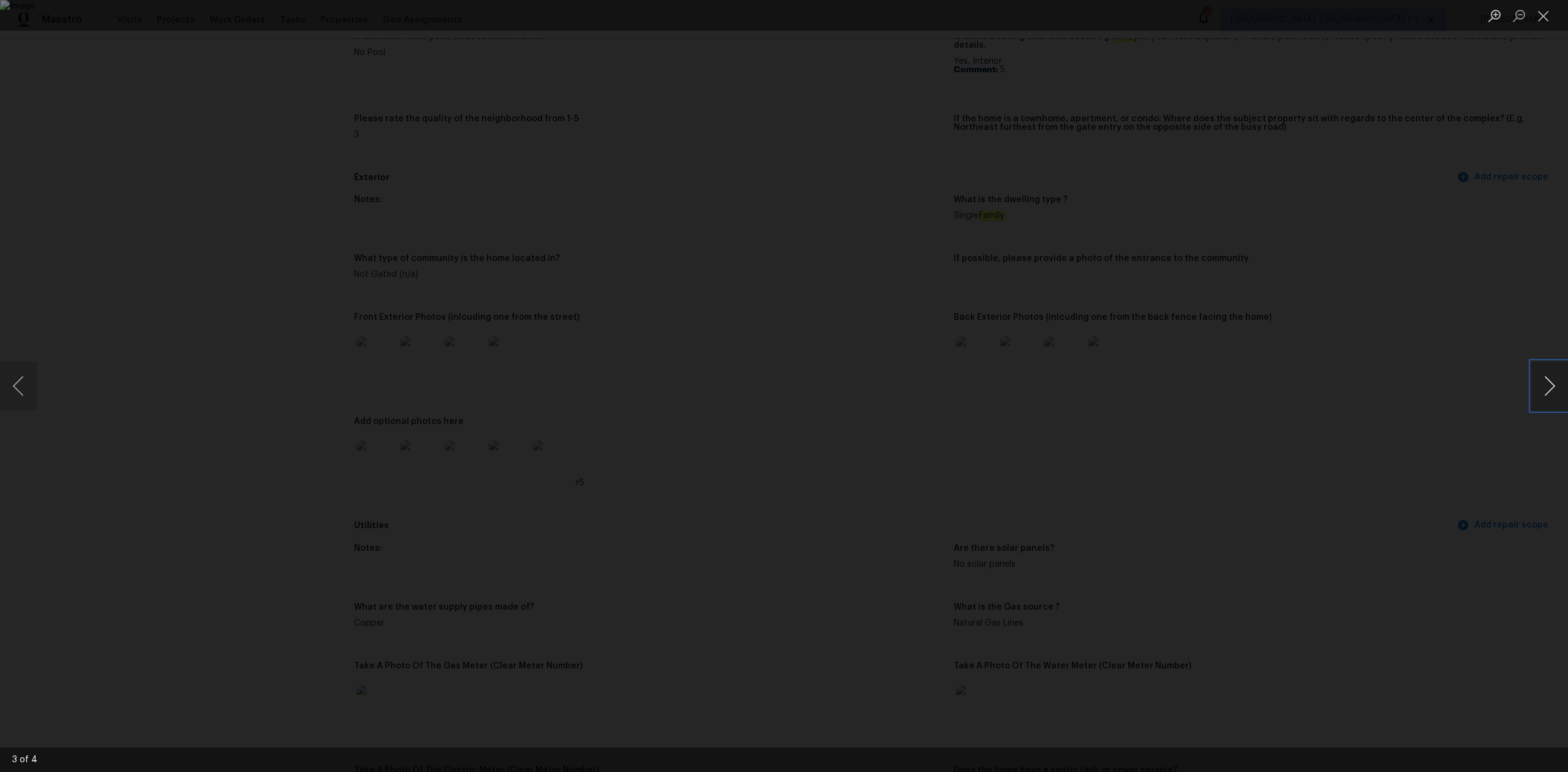
click at [1545, 382] on button "Next image" at bounding box center [1550, 386] width 37 height 49
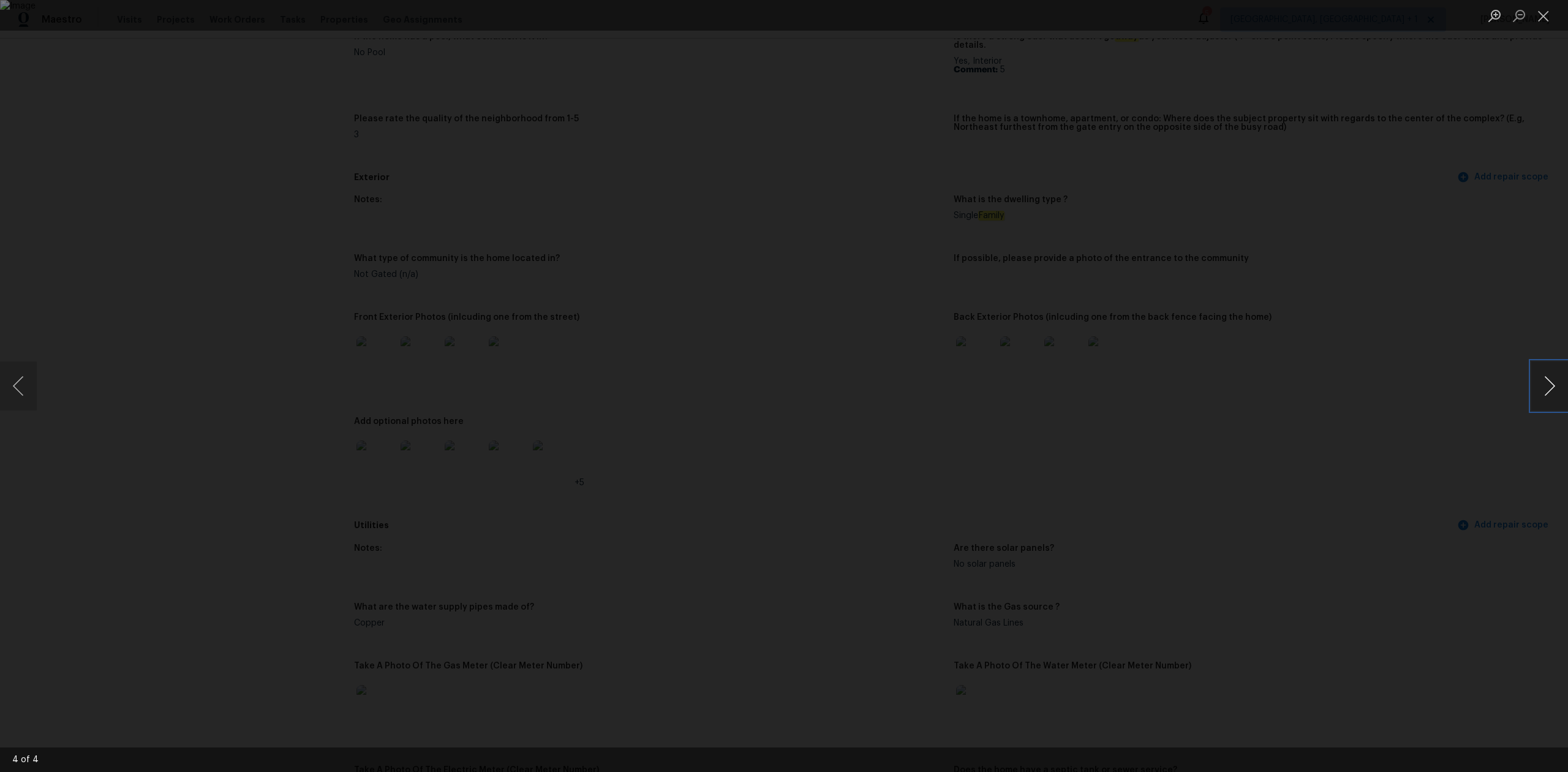
click at [1546, 382] on button "Next image" at bounding box center [1550, 386] width 37 height 49
click at [1532, 16] on button "Close lightbox" at bounding box center [1544, 16] width 24 height 22
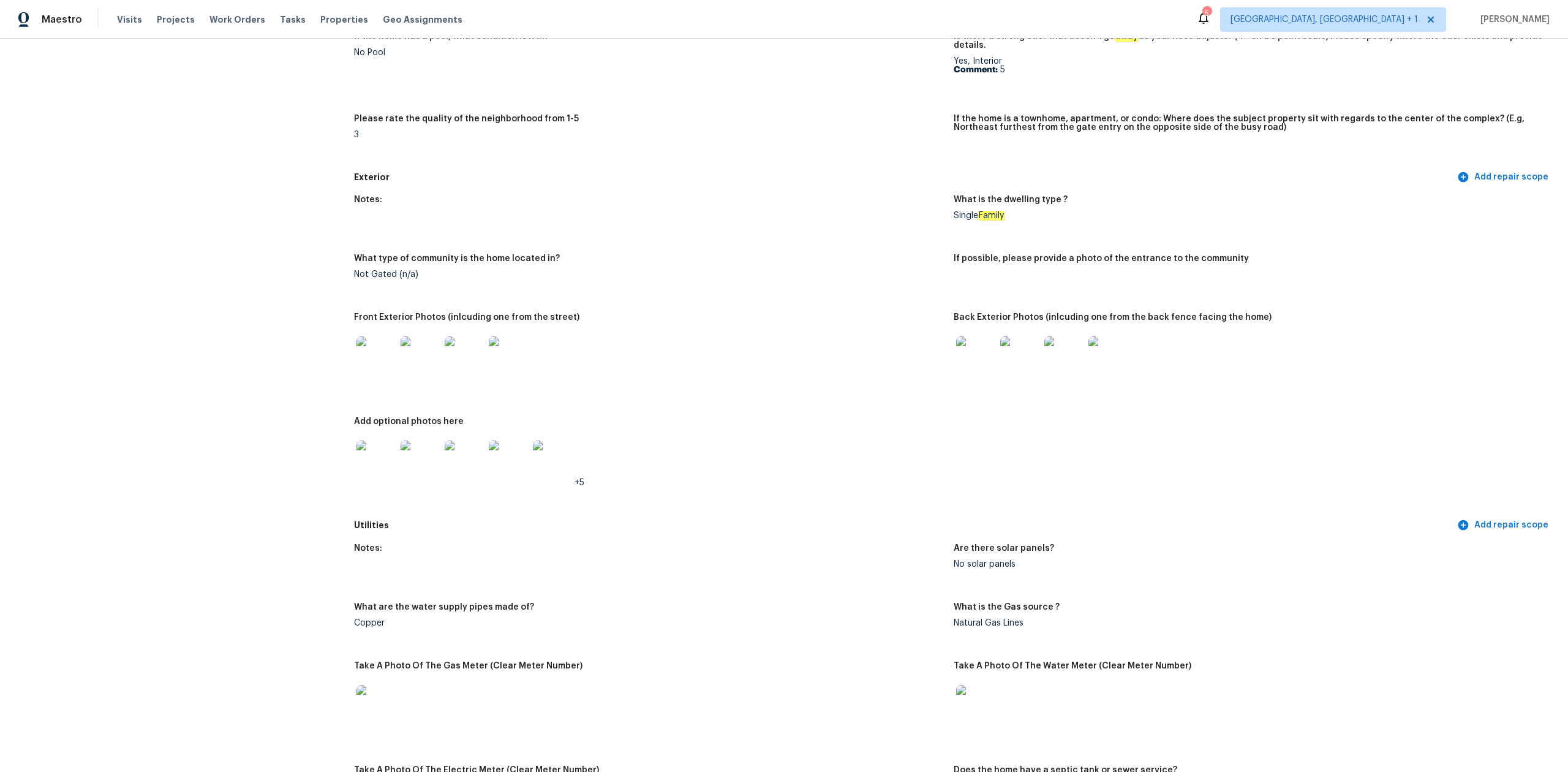
click at [364, 459] on img at bounding box center [375, 460] width 39 height 39
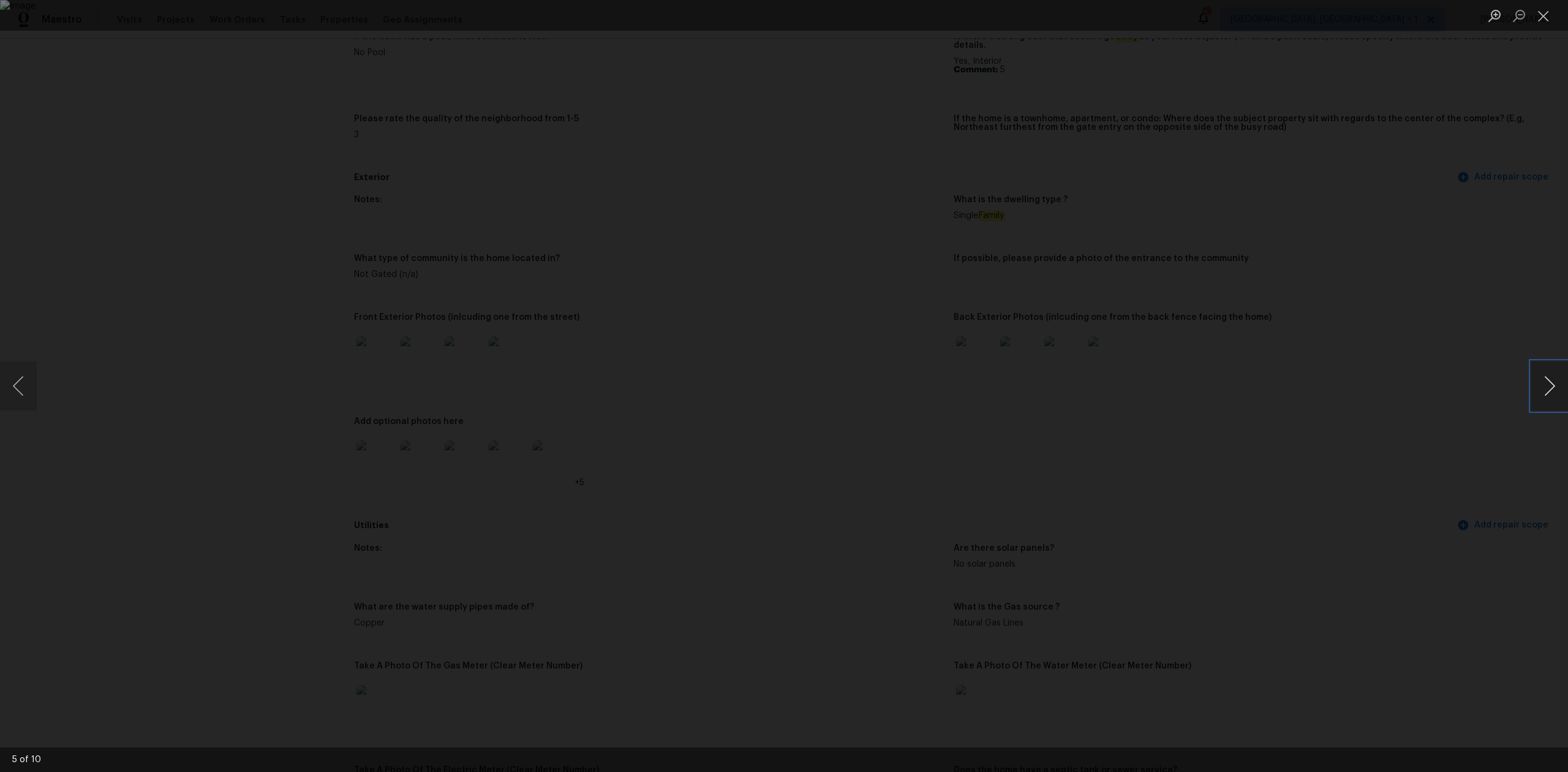
click at [1556, 379] on button "Next image" at bounding box center [1550, 386] width 37 height 49
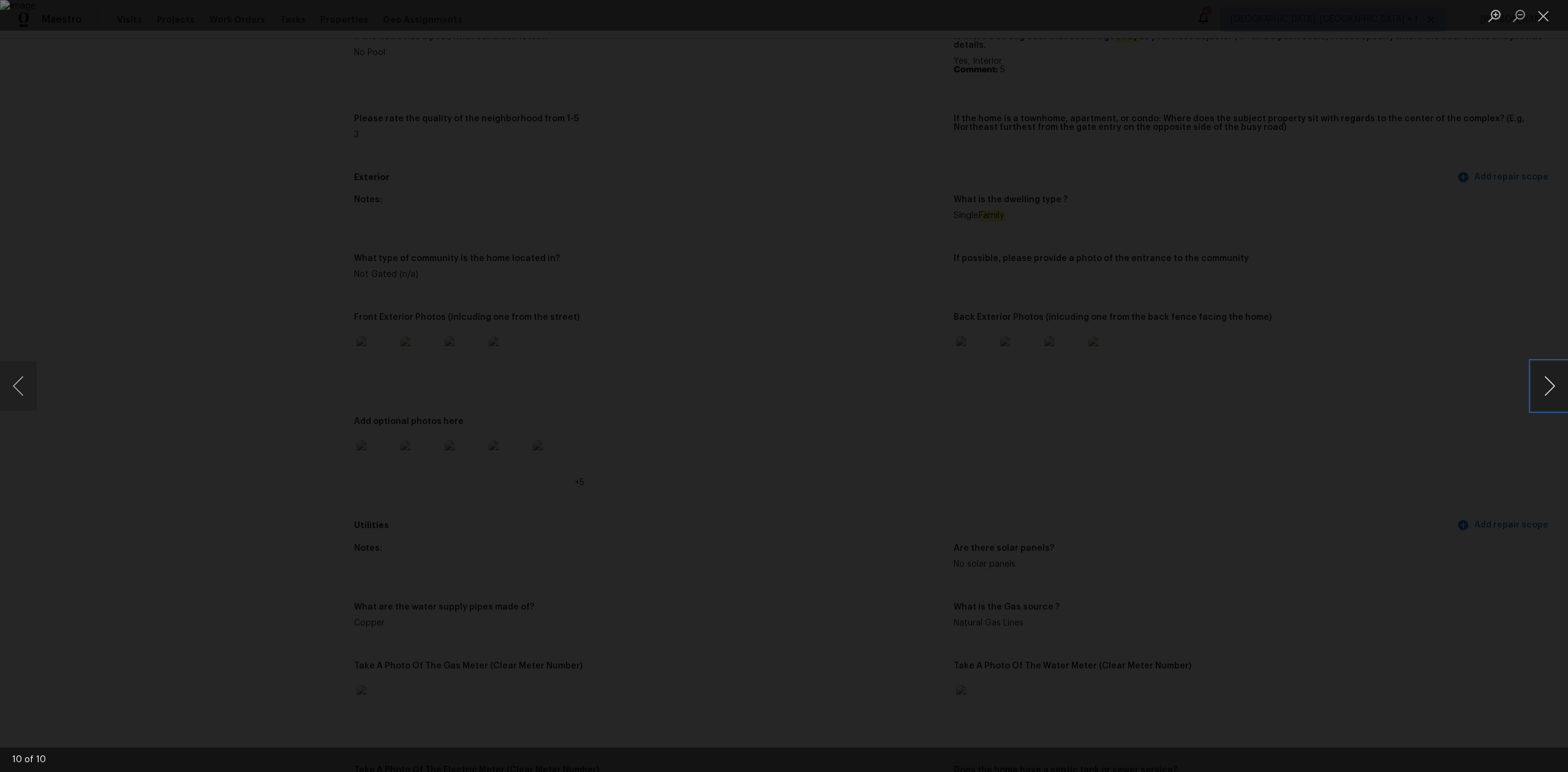
click at [1556, 379] on button "Next image" at bounding box center [1550, 386] width 37 height 49
click at [1549, 13] on button "Close lightbox" at bounding box center [1544, 16] width 24 height 22
